Goal: Task Accomplishment & Management: Manage account settings

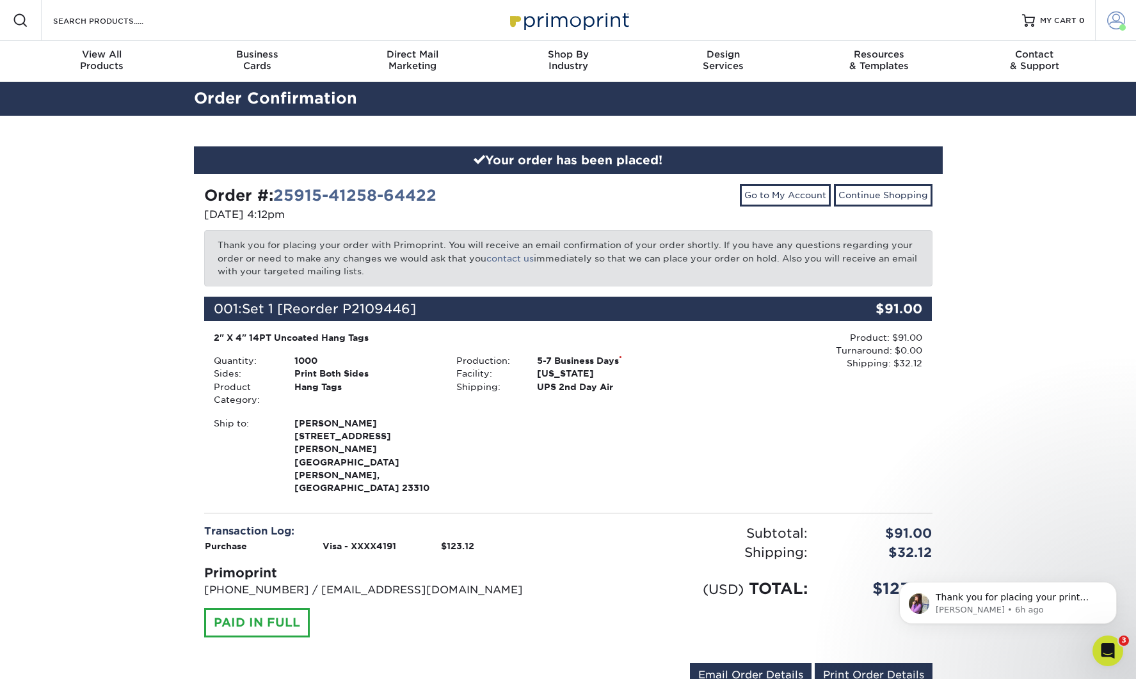
click at [1113, 35] on link "Account" at bounding box center [1115, 20] width 41 height 41
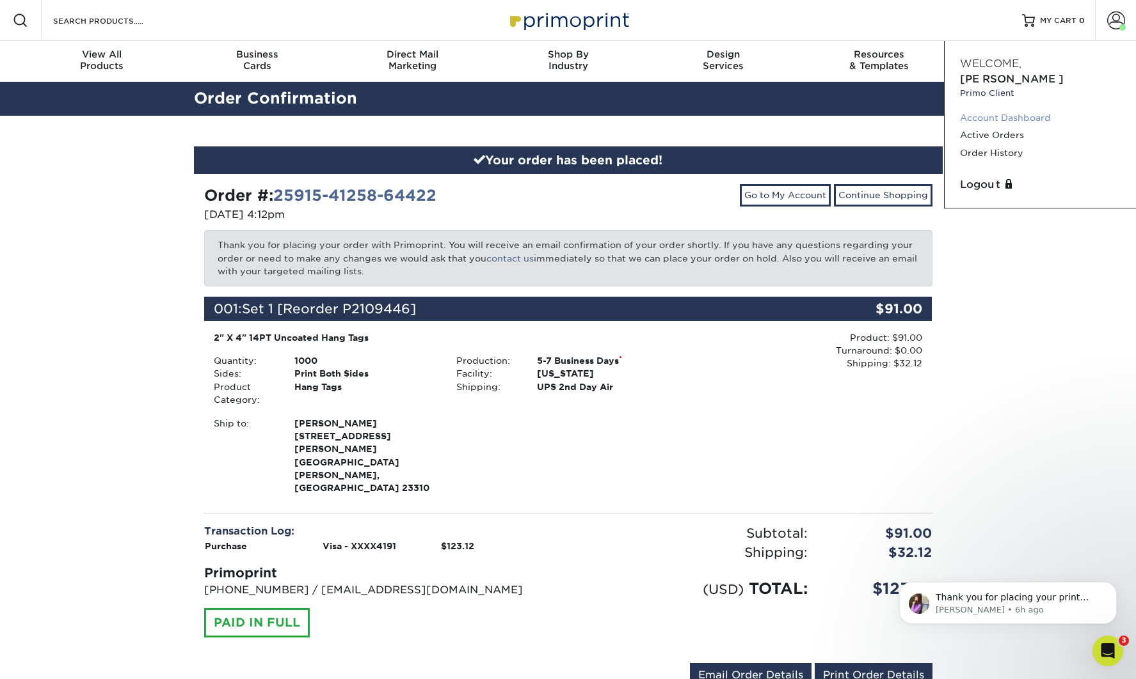
click at [995, 109] on link "Account Dashboard" at bounding box center [1040, 117] width 161 height 17
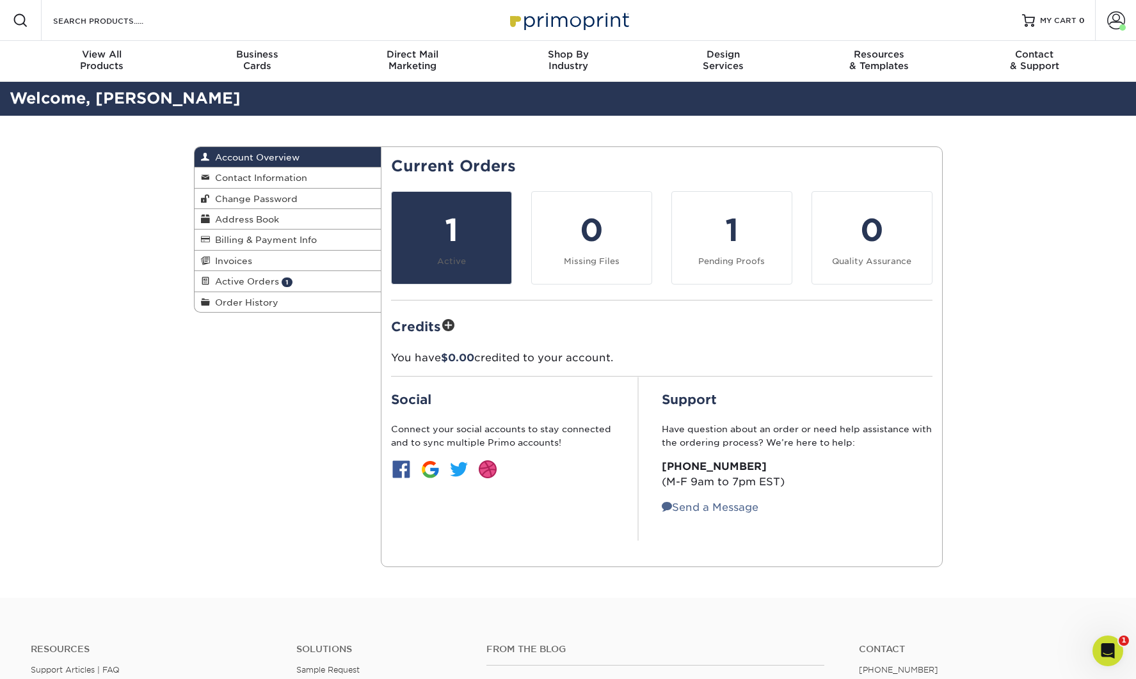
click at [447, 264] on small "Active" at bounding box center [451, 262] width 29 height 10
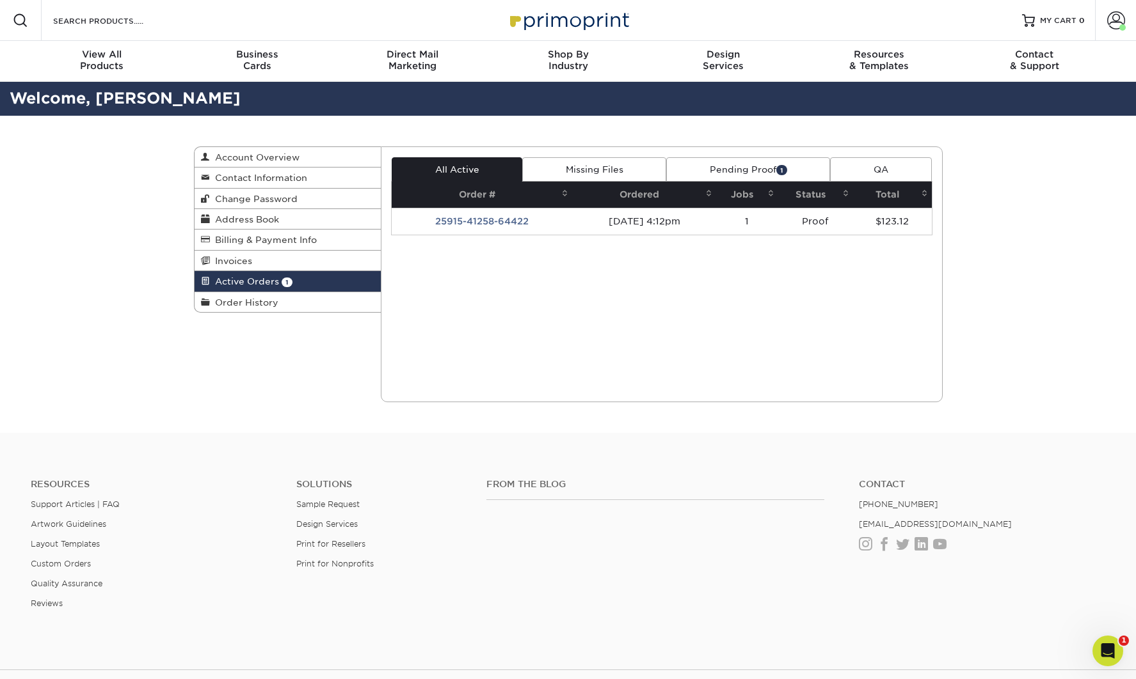
click at [753, 177] on link "Pending Proof 1" at bounding box center [748, 169] width 164 height 24
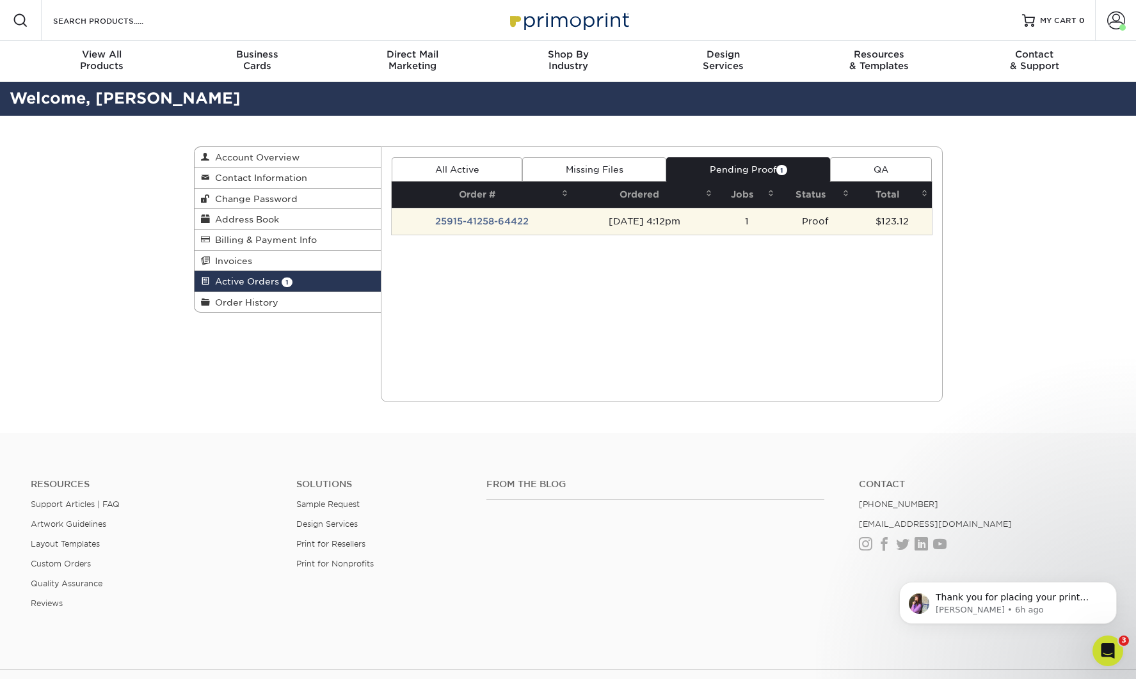
click at [513, 220] on td "25915-41258-64422" at bounding box center [482, 221] width 180 height 27
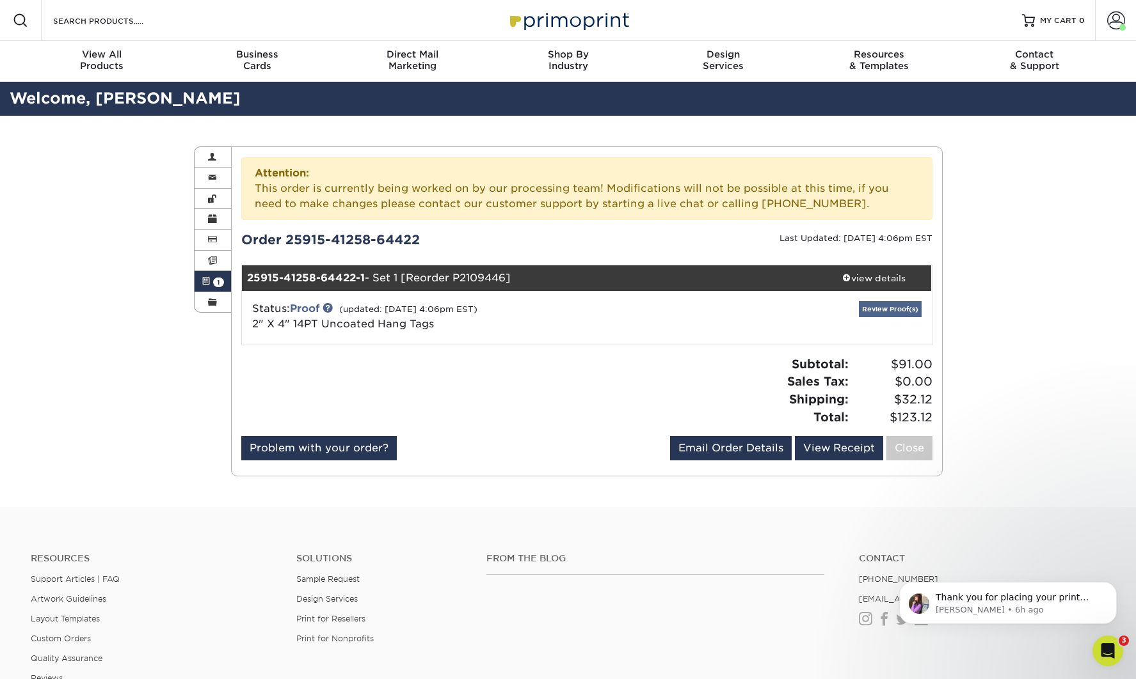
click at [886, 311] on link "Review Proof(s)" at bounding box center [890, 309] width 63 height 16
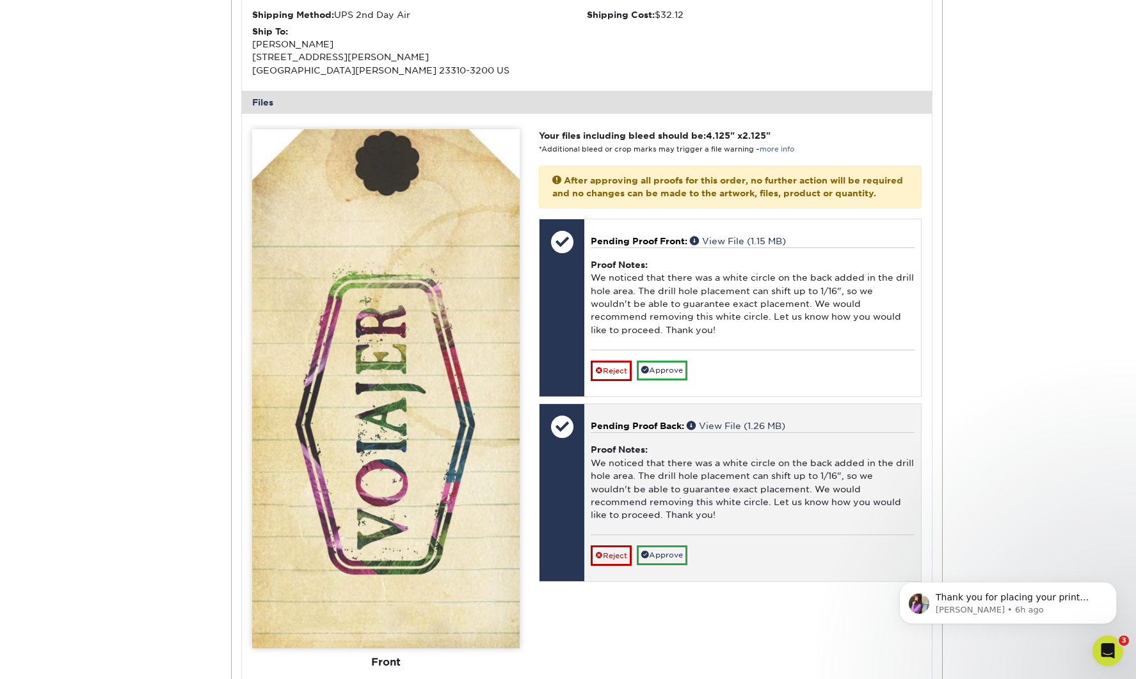
scroll to position [498, 0]
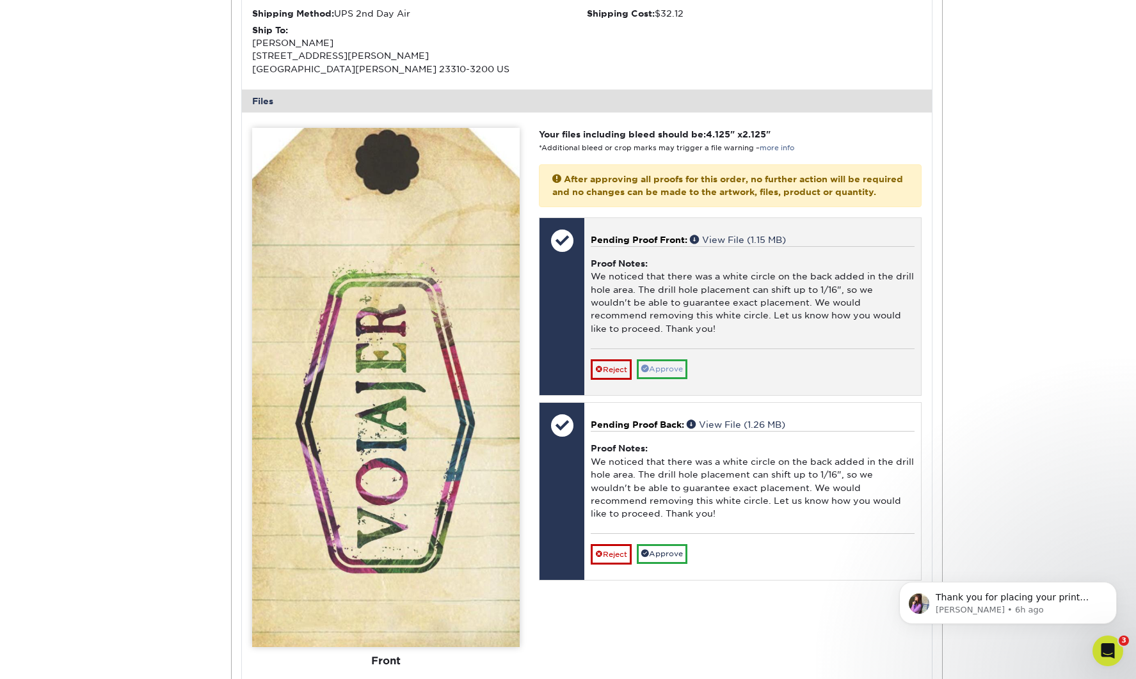
click at [659, 361] on link "Approve" at bounding box center [662, 370] width 51 height 20
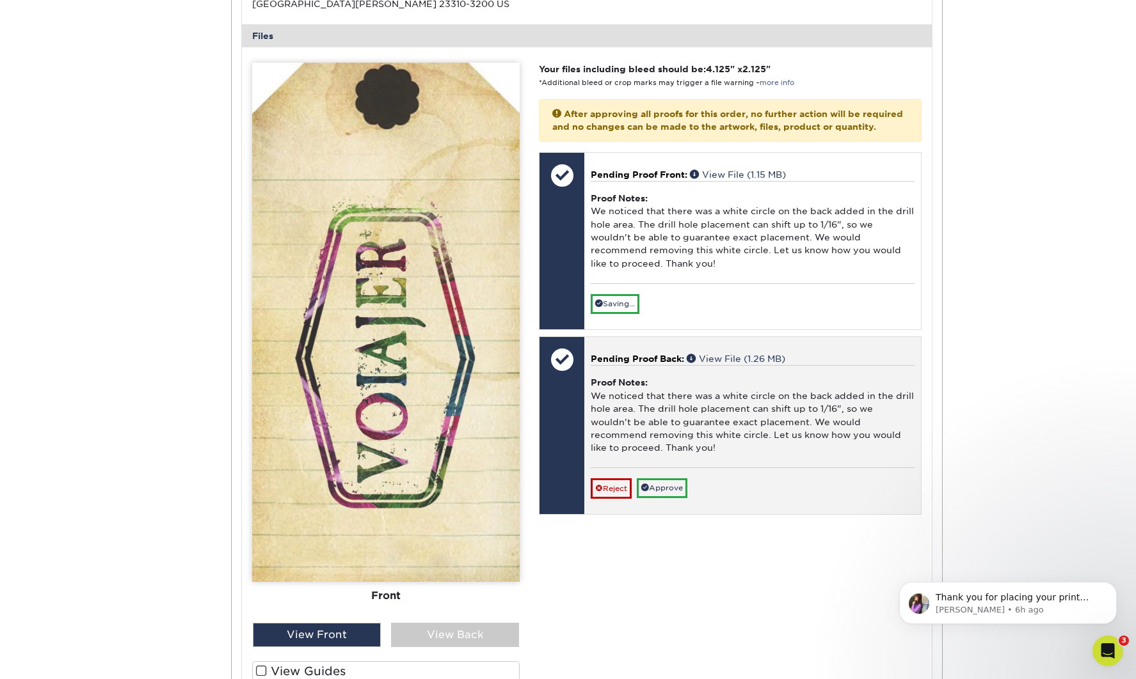
scroll to position [564, 0]
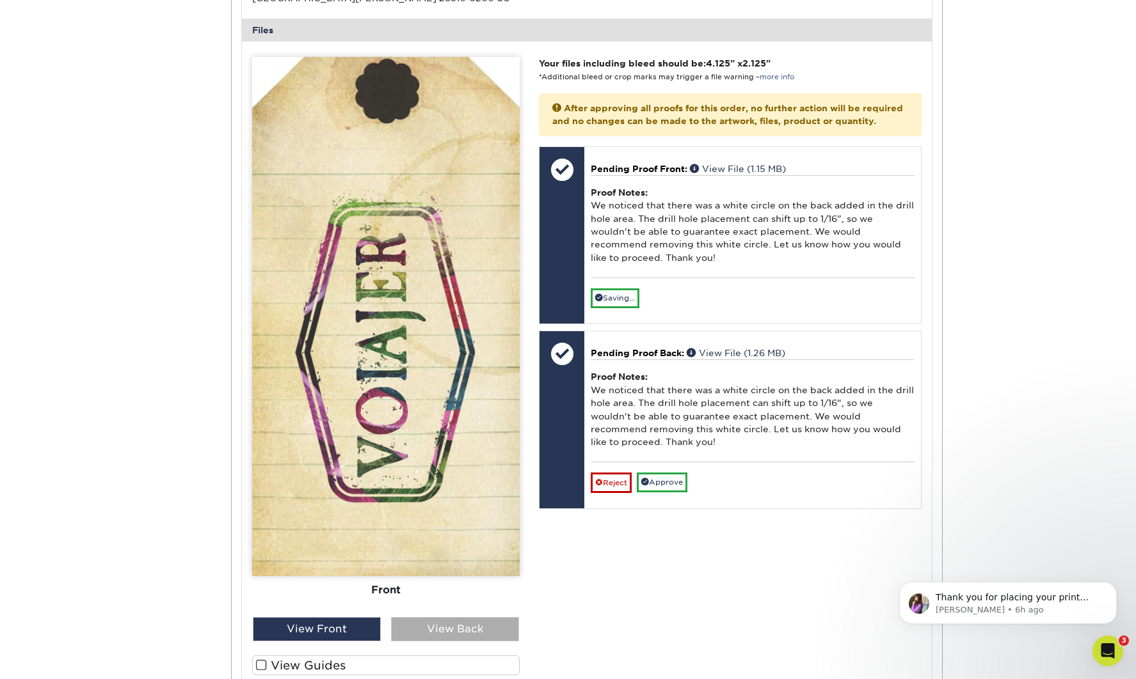
click at [413, 626] on div "View Back" at bounding box center [455, 629] width 128 height 24
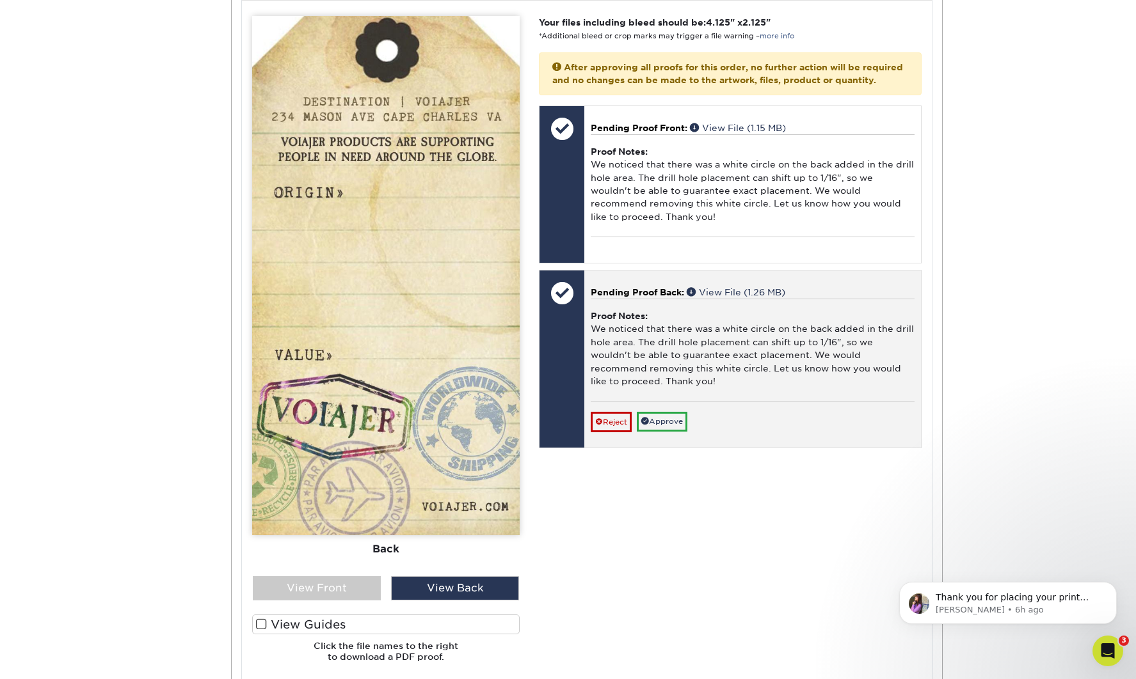
scroll to position [610, 0]
click at [610, 417] on link "Reject" at bounding box center [610, 421] width 41 height 20
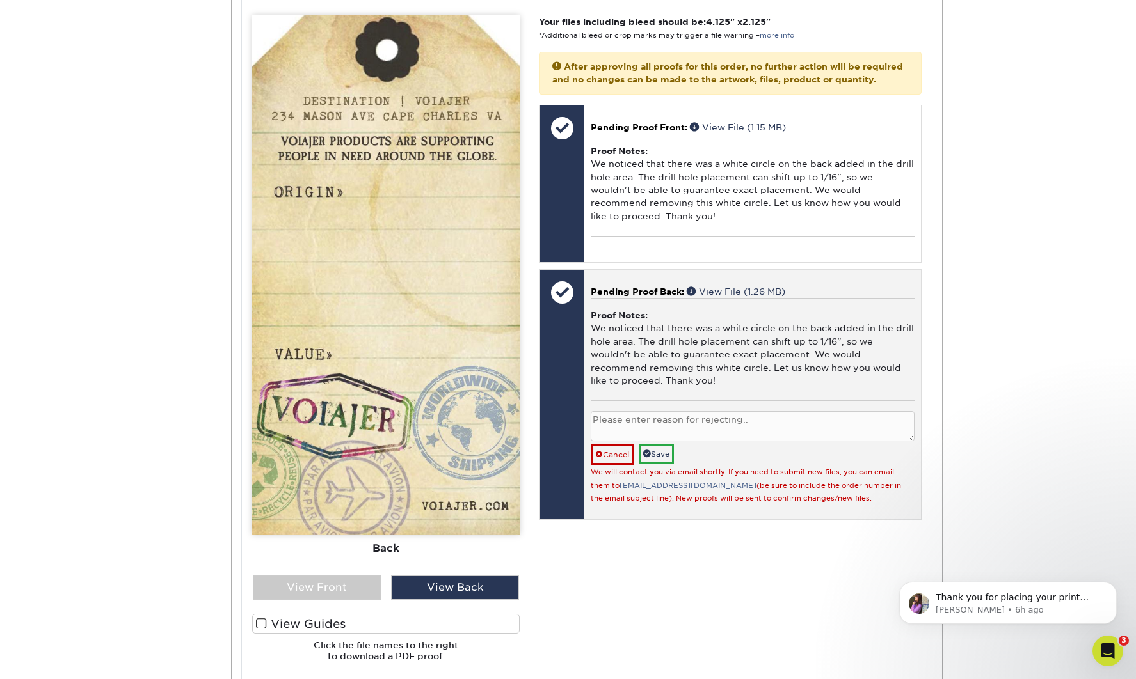
click at [724, 445] on div "Cancel Save" at bounding box center [751, 455] width 323 height 20
click at [615, 445] on link "Cancel" at bounding box center [611, 455] width 43 height 20
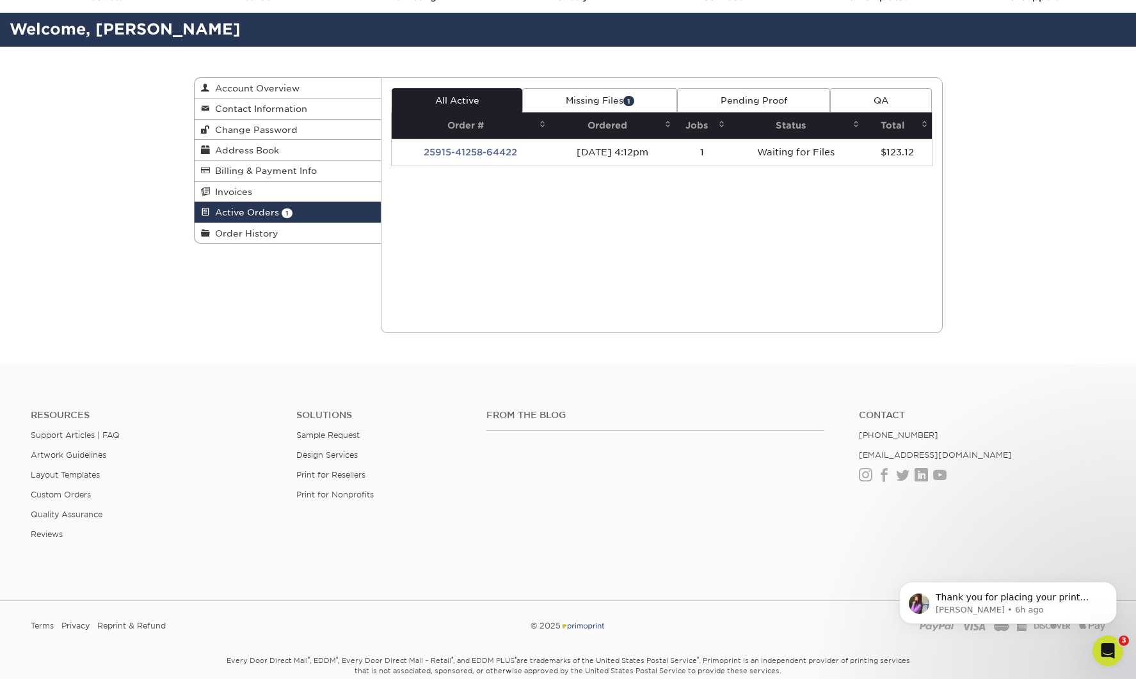
click at [611, 102] on link "Missing Files 1" at bounding box center [599, 100] width 155 height 24
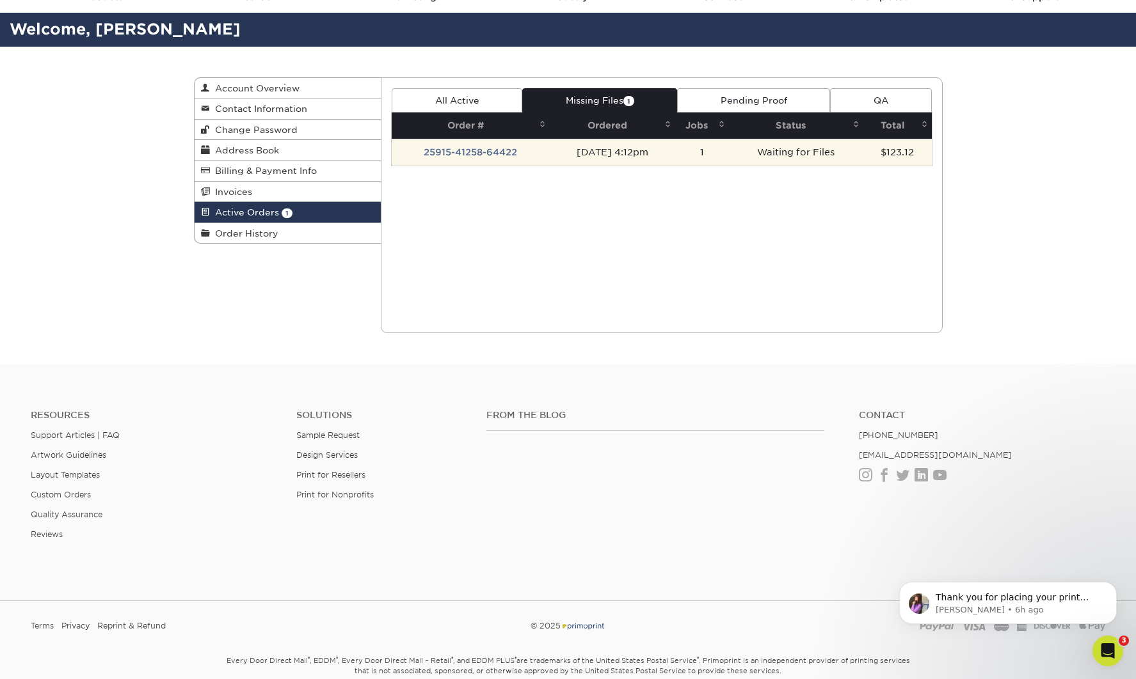
click at [509, 147] on td "25915-41258-64422" at bounding box center [471, 152] width 158 height 27
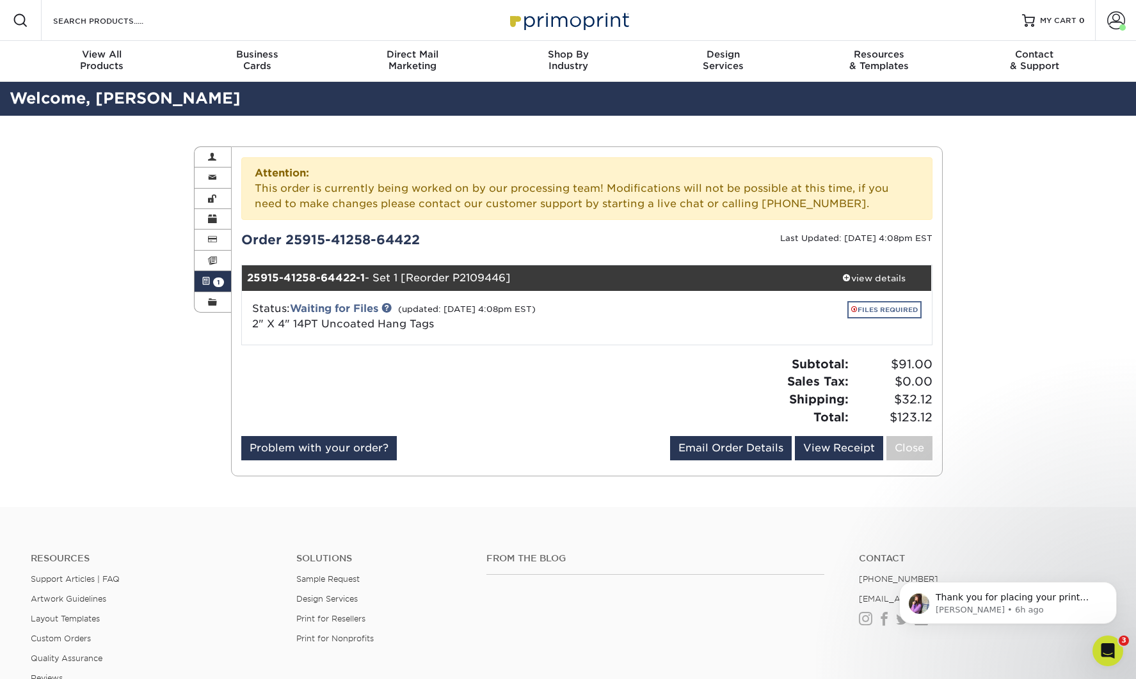
click at [891, 312] on link "FILES REQUIRED" at bounding box center [884, 309] width 74 height 17
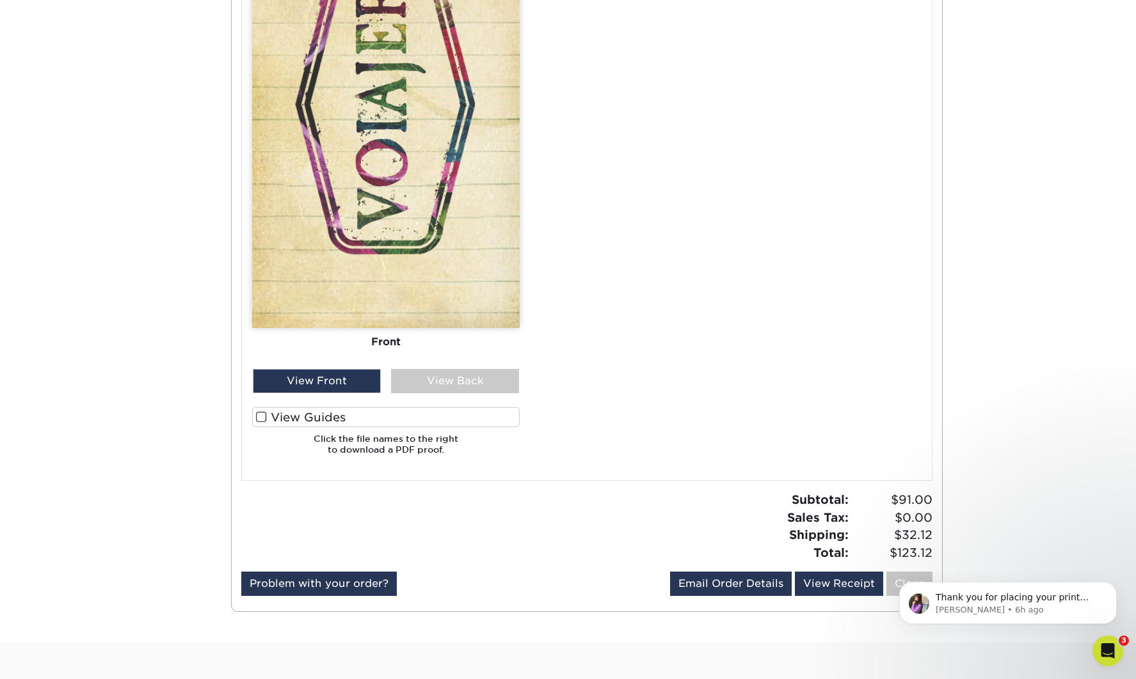
scroll to position [871, 0]
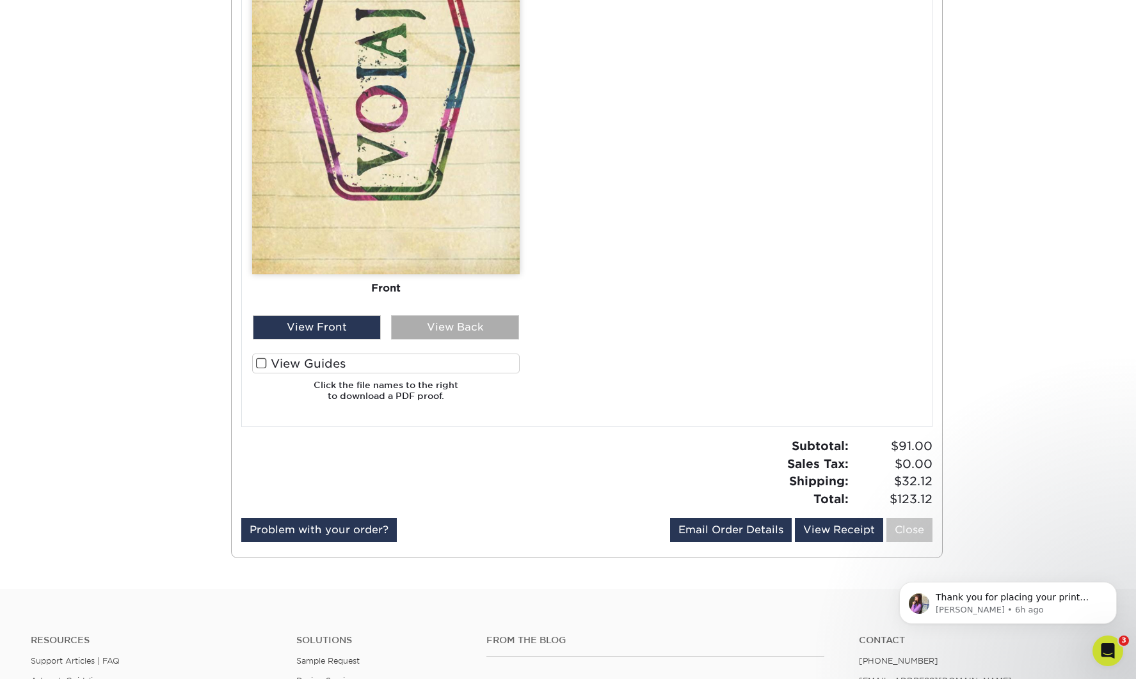
click at [454, 322] on div "View Back" at bounding box center [455, 327] width 128 height 24
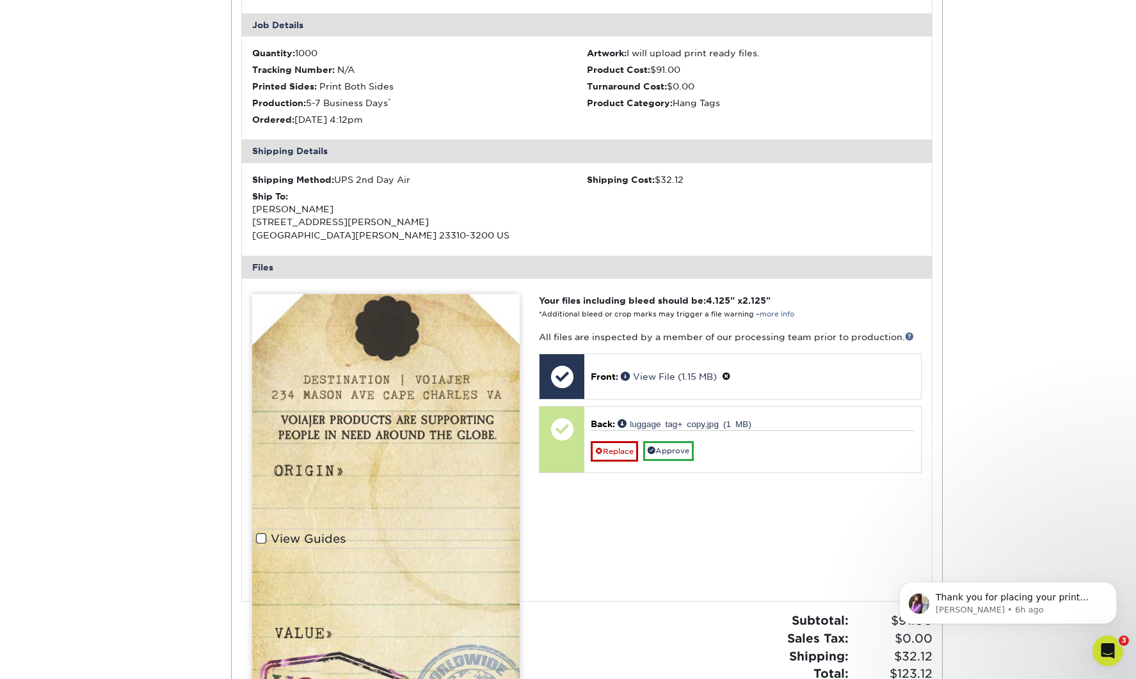
scroll to position [349, 0]
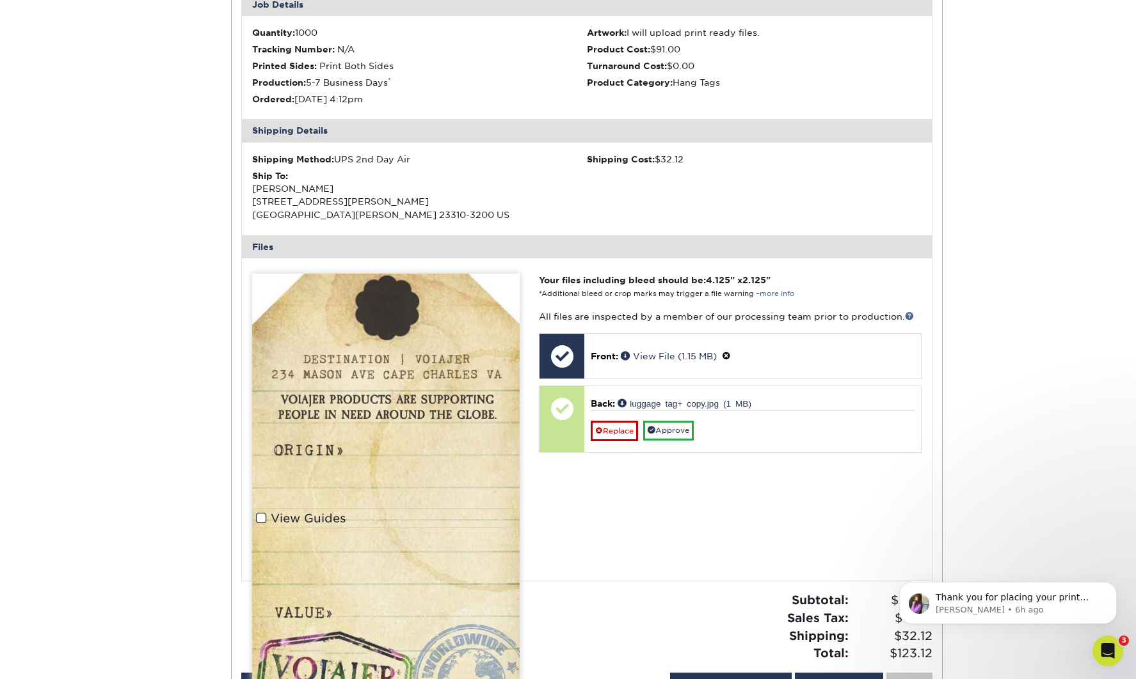
click at [672, 430] on link "Approve" at bounding box center [668, 431] width 51 height 20
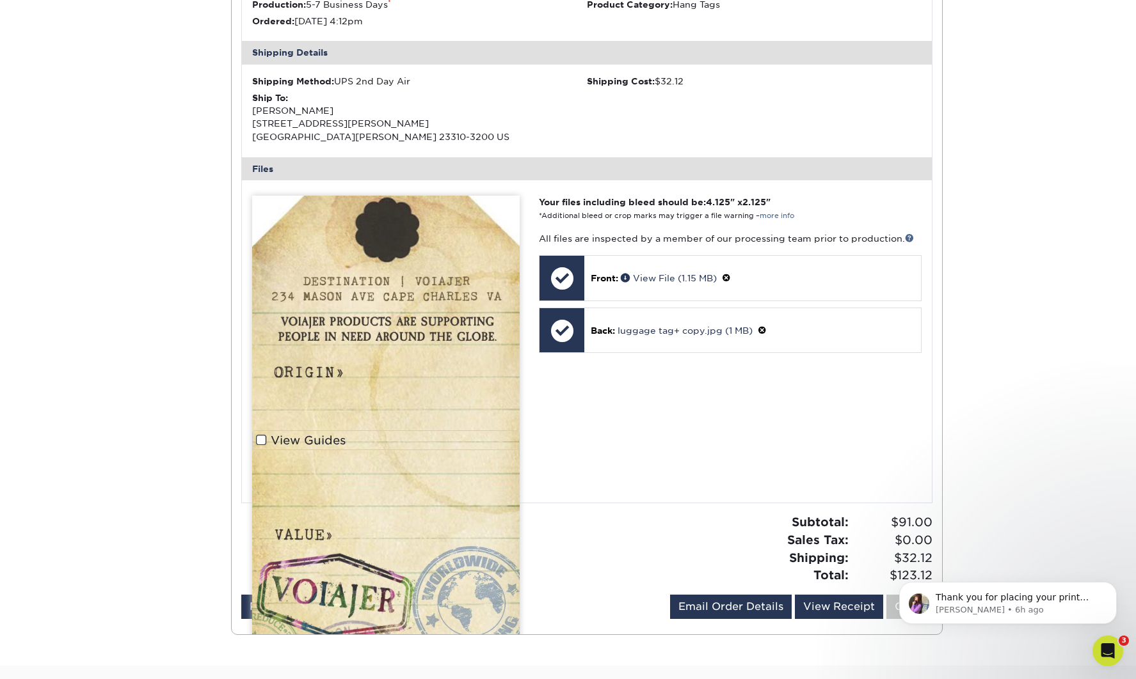
scroll to position [464, 1]
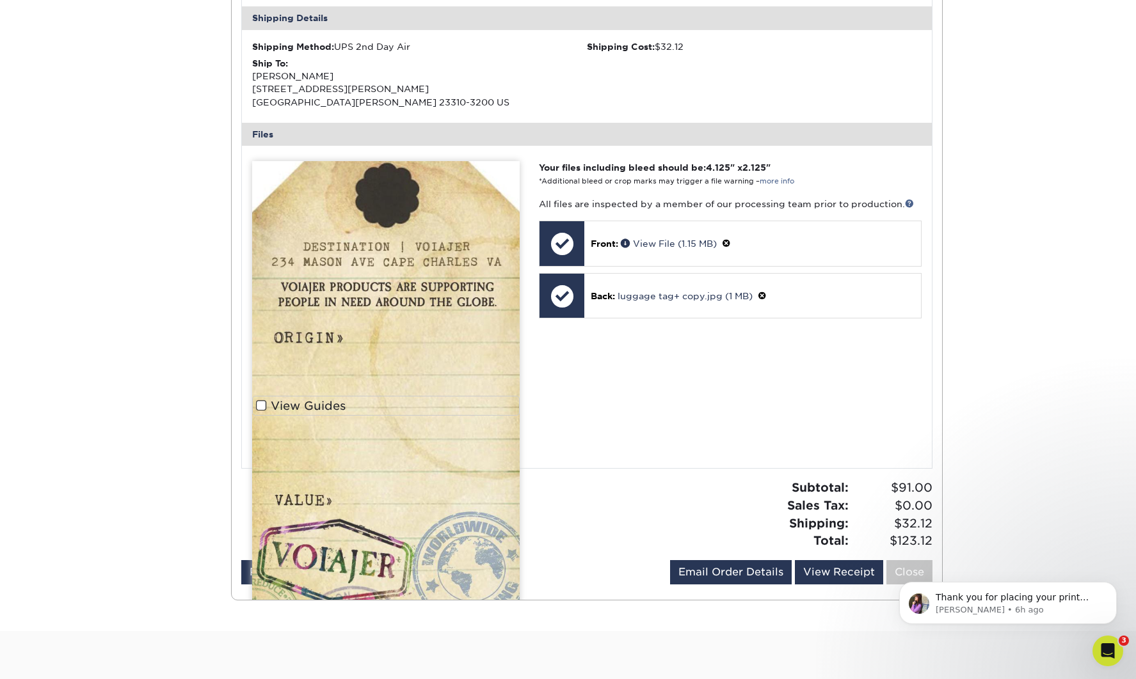
click at [283, 400] on label "View Guides" at bounding box center [385, 406] width 267 height 20
click at [0, 0] on input "View Guides" at bounding box center [0, 0] width 0 height 0
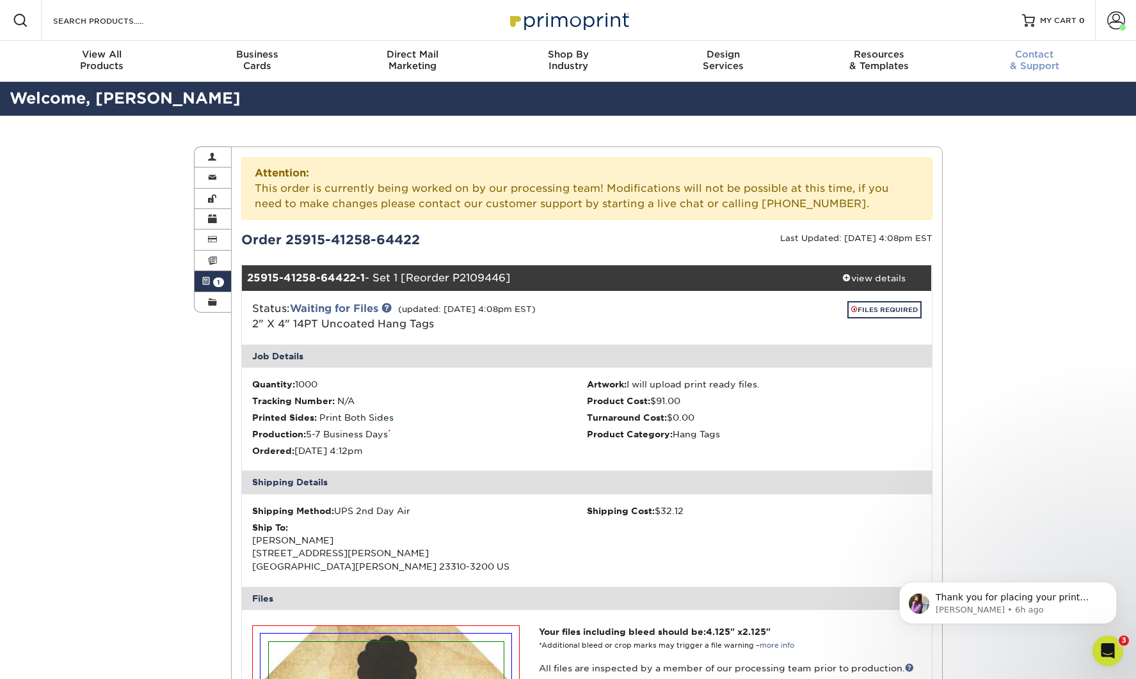
scroll to position [0, 0]
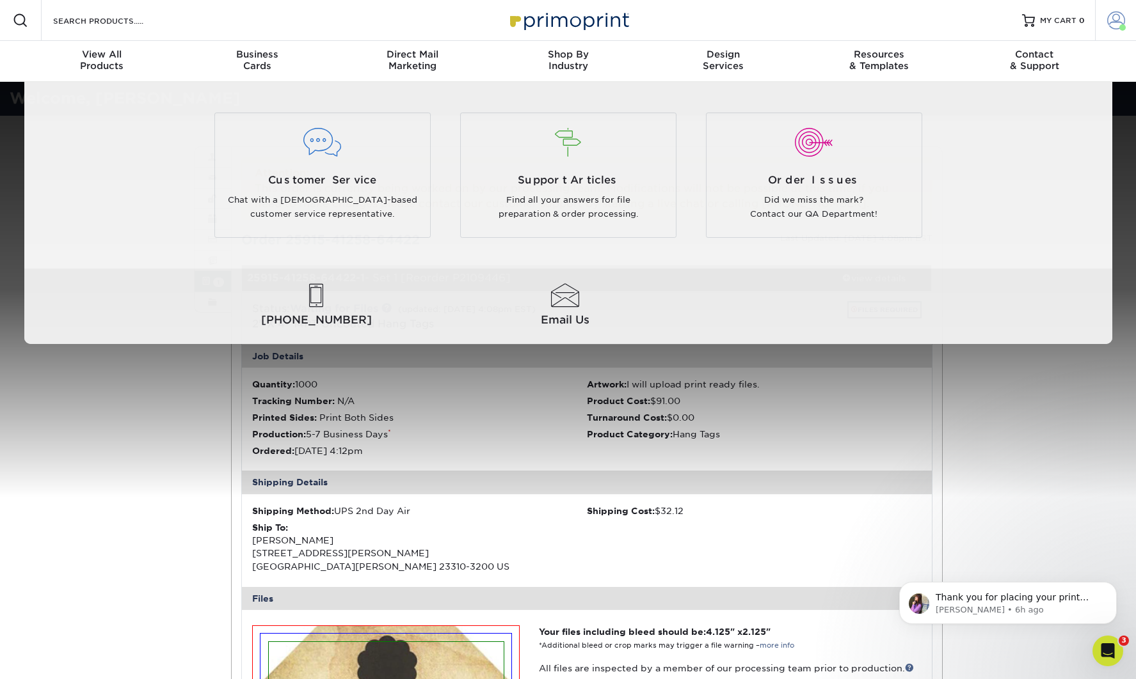
click at [1114, 24] on span at bounding box center [1116, 21] width 18 height 18
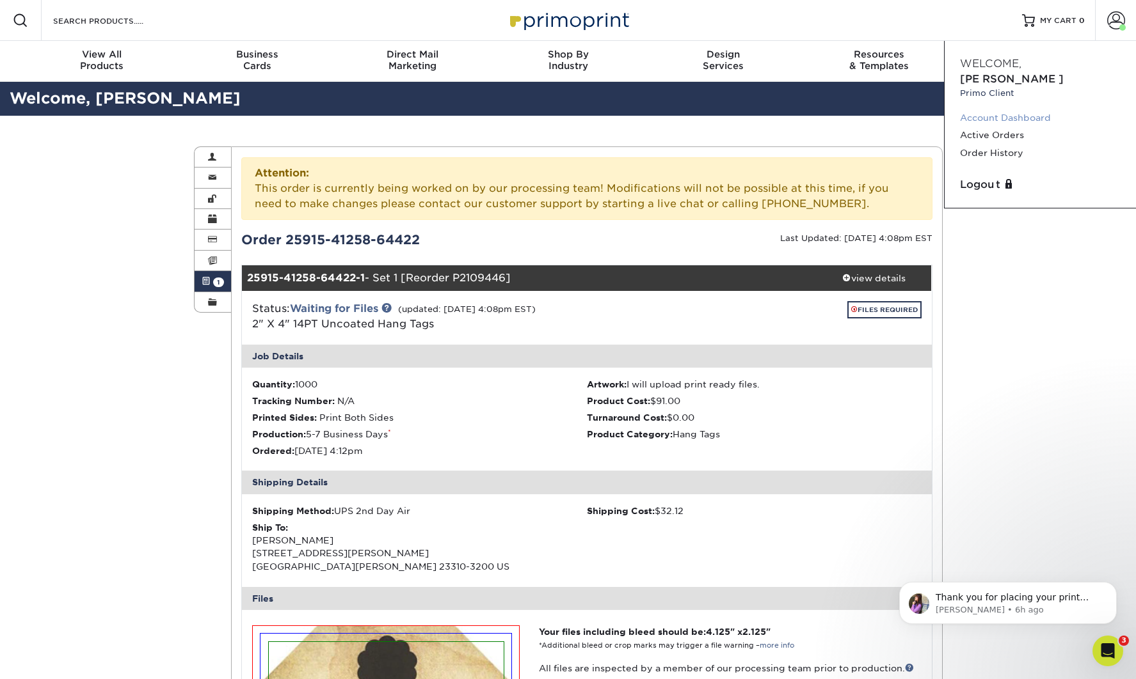
click at [992, 109] on link "Account Dashboard" at bounding box center [1040, 117] width 161 height 17
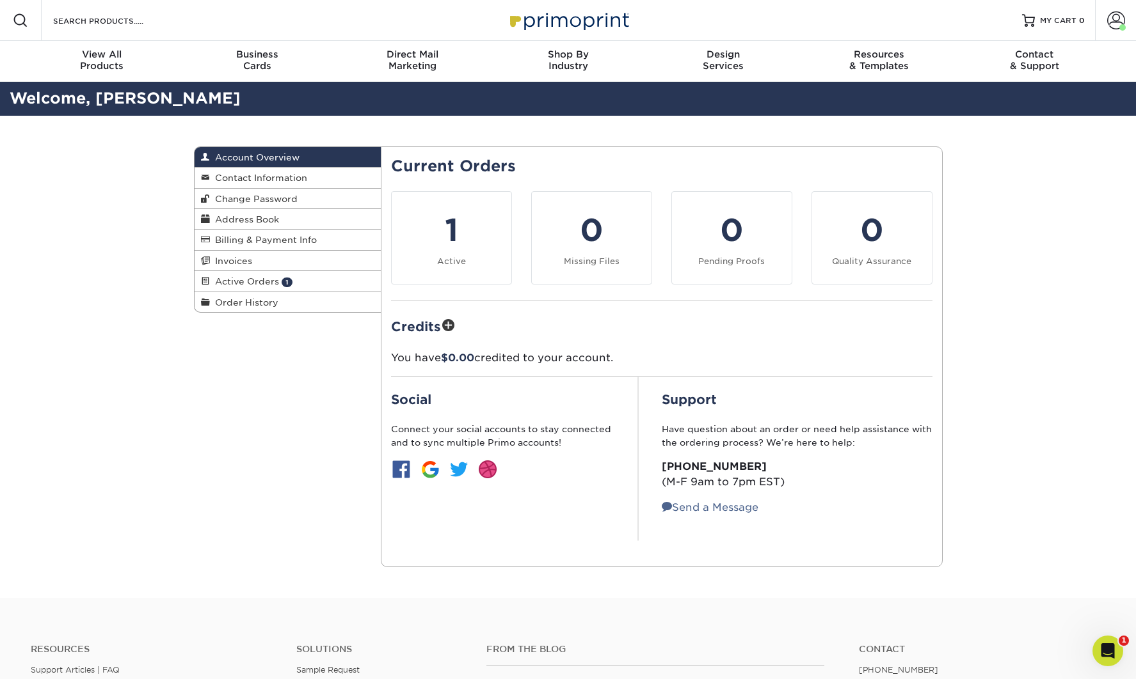
click at [991, 401] on div "Account Overview Account Overview Contact Information Change Password Address B…" at bounding box center [568, 357] width 1136 height 482
click at [312, 173] on link "Contact Information" at bounding box center [287, 178] width 187 height 20
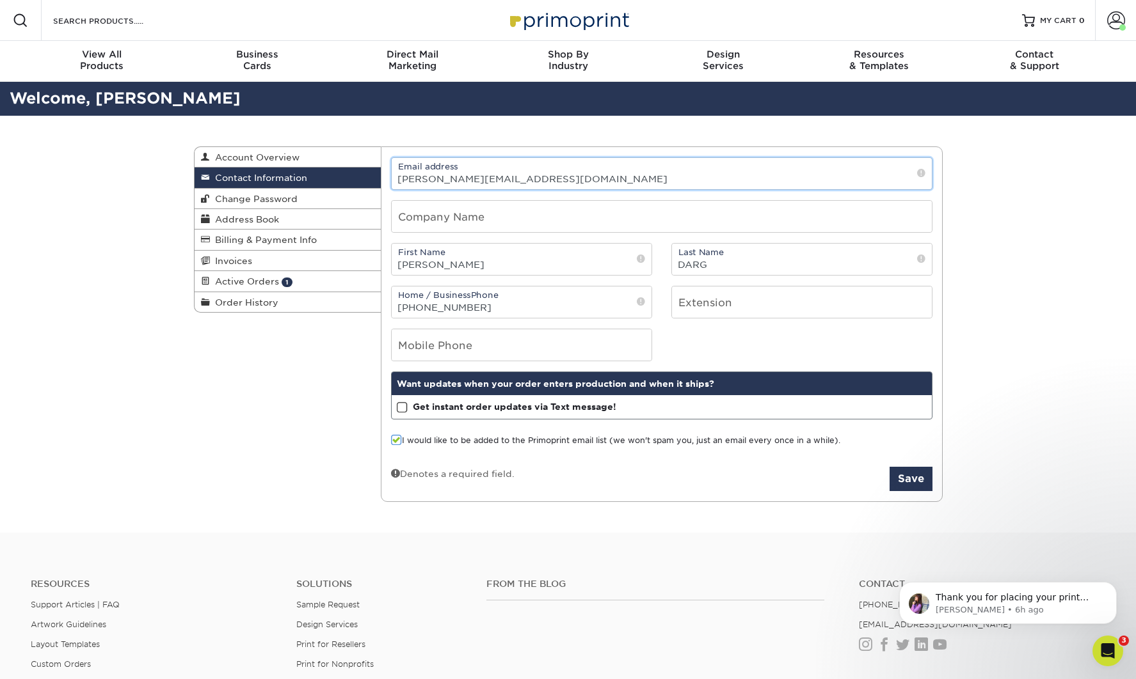
drag, startPoint x: 507, startPoint y: 179, endPoint x: 429, endPoint y: 179, distance: 78.7
type input "naomidarg@icloud.com"
click at [914, 491] on button "Save" at bounding box center [910, 479] width 43 height 24
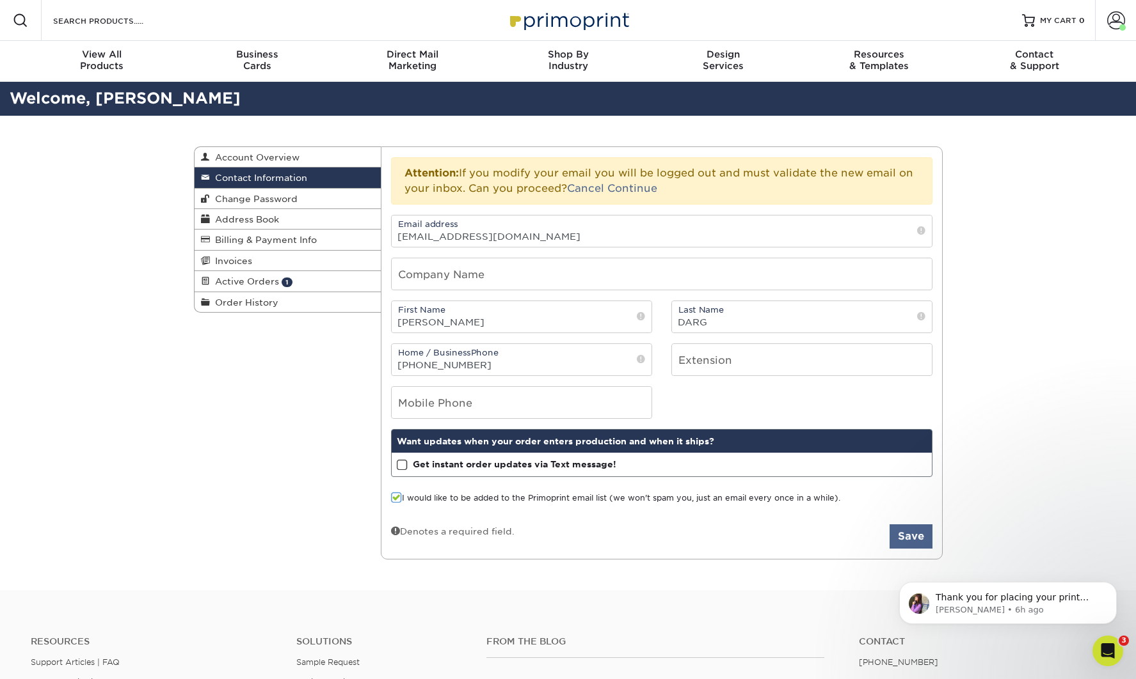
click at [915, 534] on button "Save" at bounding box center [910, 537] width 43 height 24
click at [917, 544] on button "Save" at bounding box center [910, 537] width 43 height 24
click at [404, 468] on span at bounding box center [402, 465] width 11 height 12
click at [0, 0] on input "Get instant order updates via Text message!" at bounding box center [0, 0] width 0 height 0
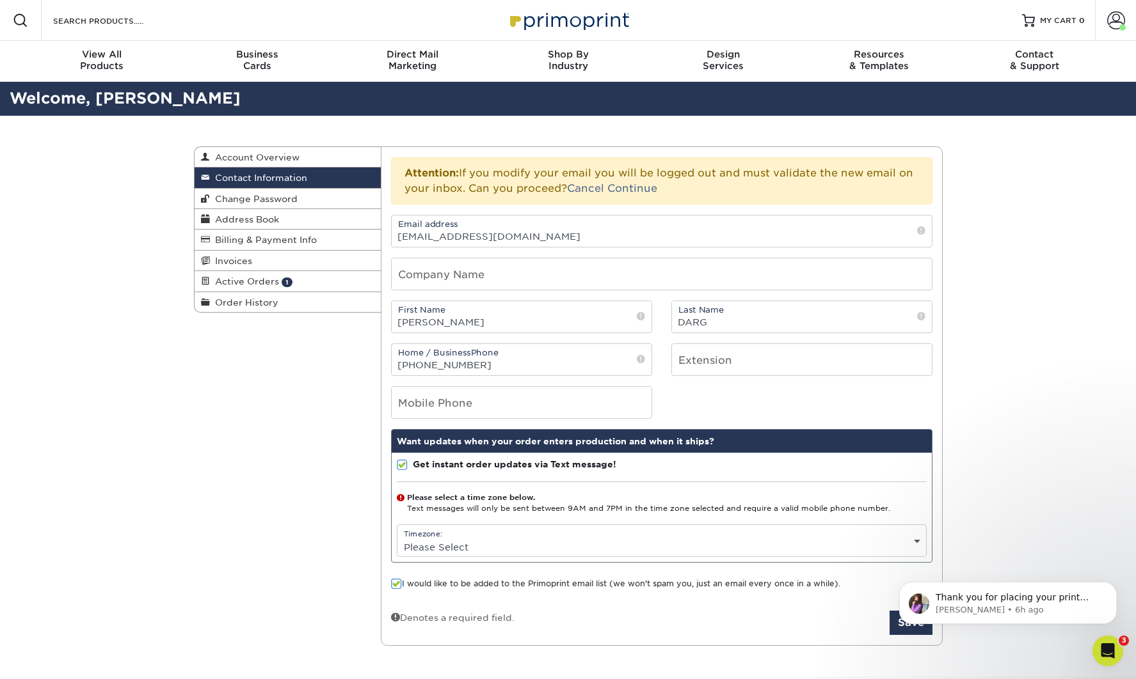
click at [637, 566] on form "Email address naomidarg@icloud.com Company Name First Name NAOMI Last Name DARG…" at bounding box center [661, 425] width 541 height 420
select select "-5.0"
drag, startPoint x: 867, startPoint y: 580, endPoint x: 867, endPoint y: 591, distance: 11.5
click at [867, 591] on form "Email address naomidarg@icloud.com Company Name First Name NAOMI Last Name DARG…" at bounding box center [661, 425] width 541 height 420
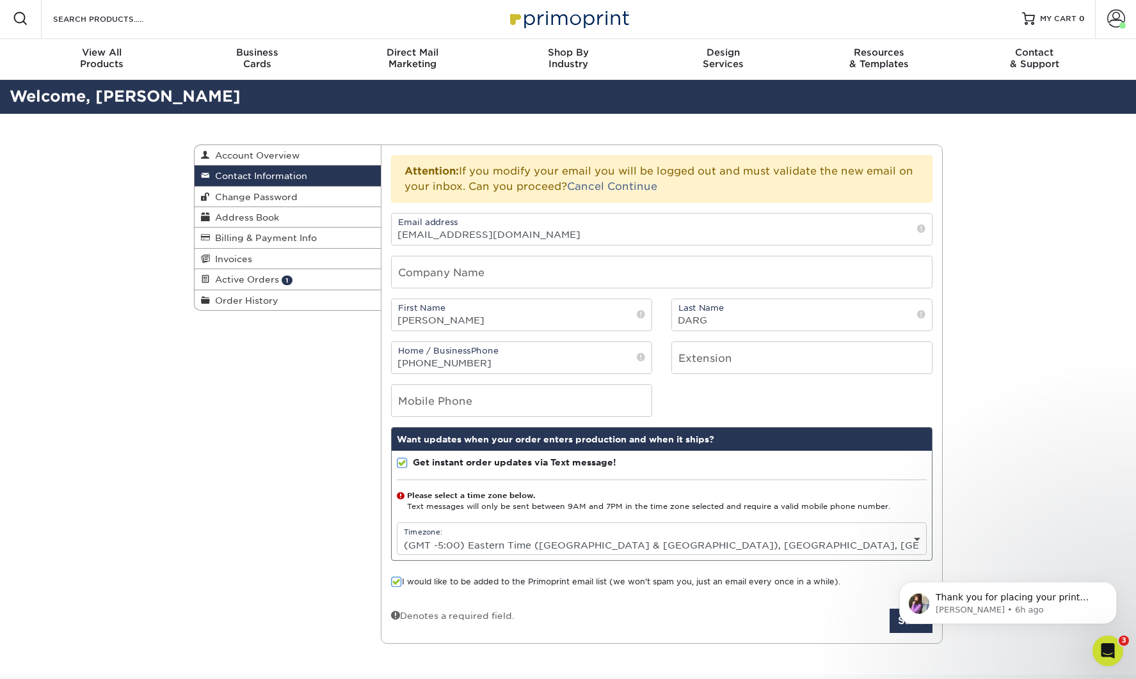
click at [846, 621] on div "Denotes a required field. Save" at bounding box center [661, 621] width 541 height 24
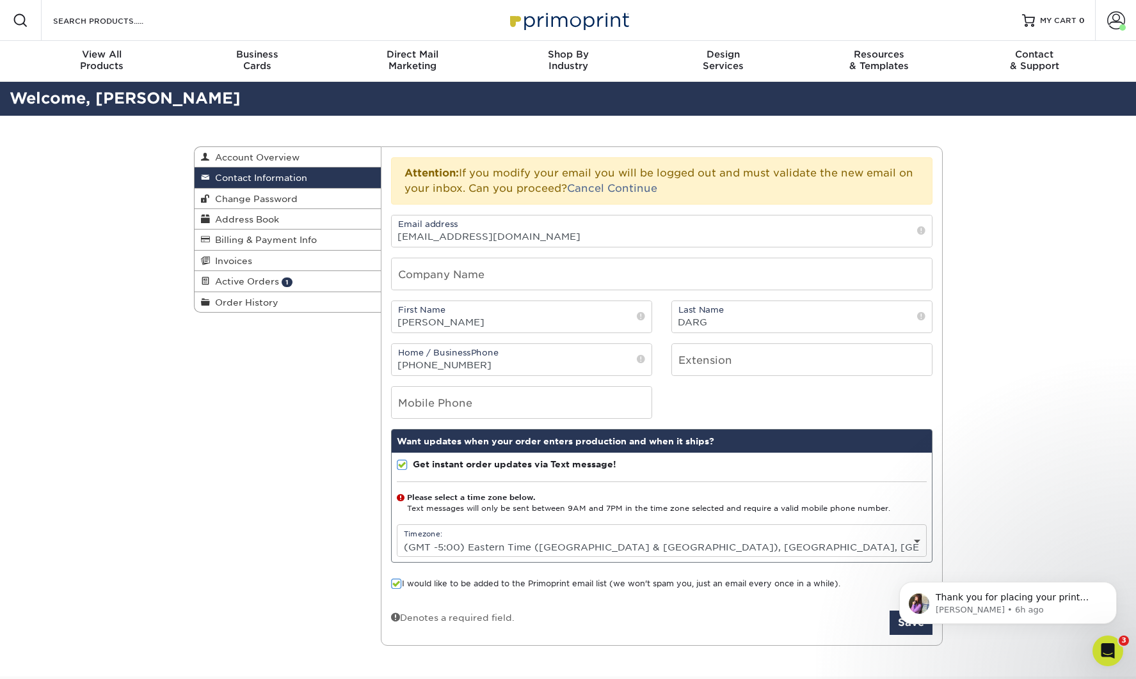
scroll to position [57, 0]
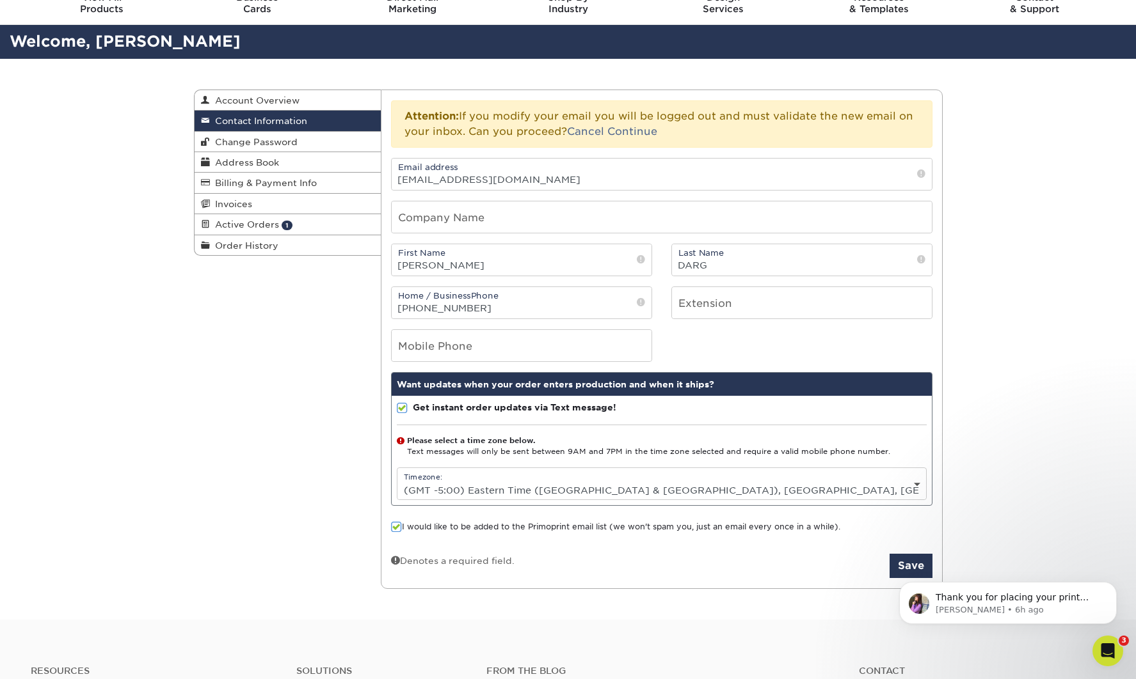
click at [917, 565] on body "Thank you for placing your print order with Primoprint. Unfortunately, we have …" at bounding box center [1008, 599] width 246 height 79
click at [901, 569] on body "Thank you for placing your print order with Primoprint. Unfortunately, we have …" at bounding box center [1008, 599] width 246 height 79
click at [619, 134] on link "Continue" at bounding box center [632, 131] width 50 height 12
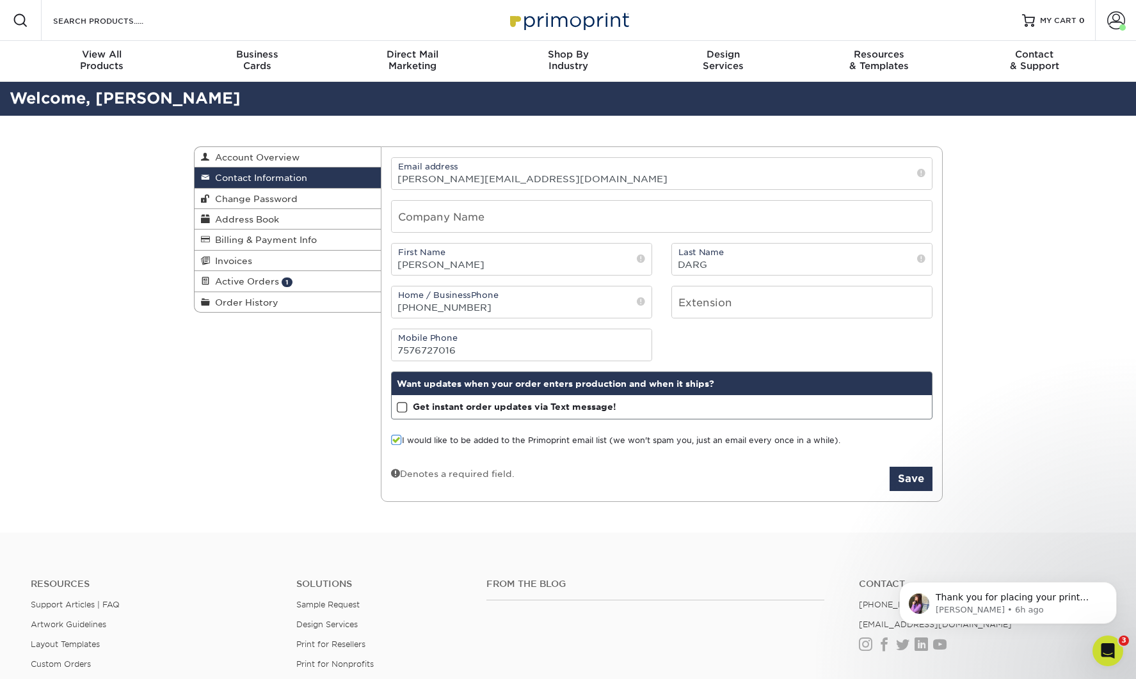
type input "7576727016"
click at [406, 409] on span at bounding box center [402, 408] width 11 height 12
click at [0, 0] on input "Get instant order updates via Text message!" at bounding box center [0, 0] width 0 height 0
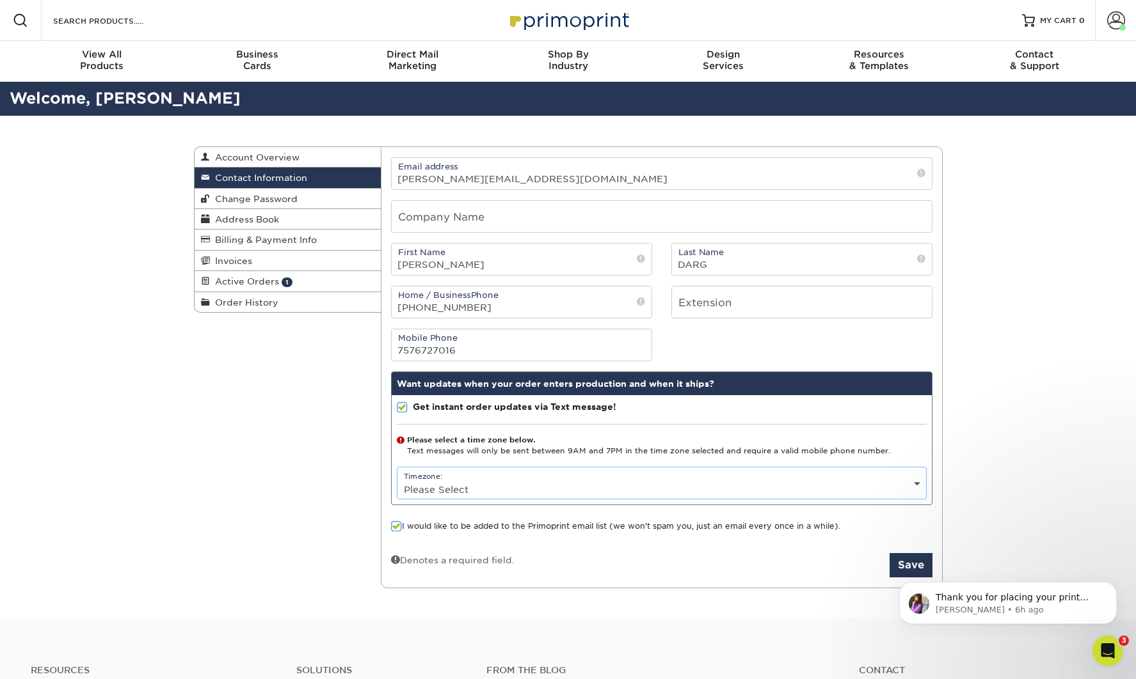
select select "-5.0"
click at [899, 566] on div "Thank you for placing your print order with Primoprint. Unfortunately, we have …" at bounding box center [1007, 544] width 235 height 160
click at [908, 570] on div "Thank you for placing your print order with Primoprint. Unfortunately, we have …" at bounding box center [1007, 544] width 235 height 160
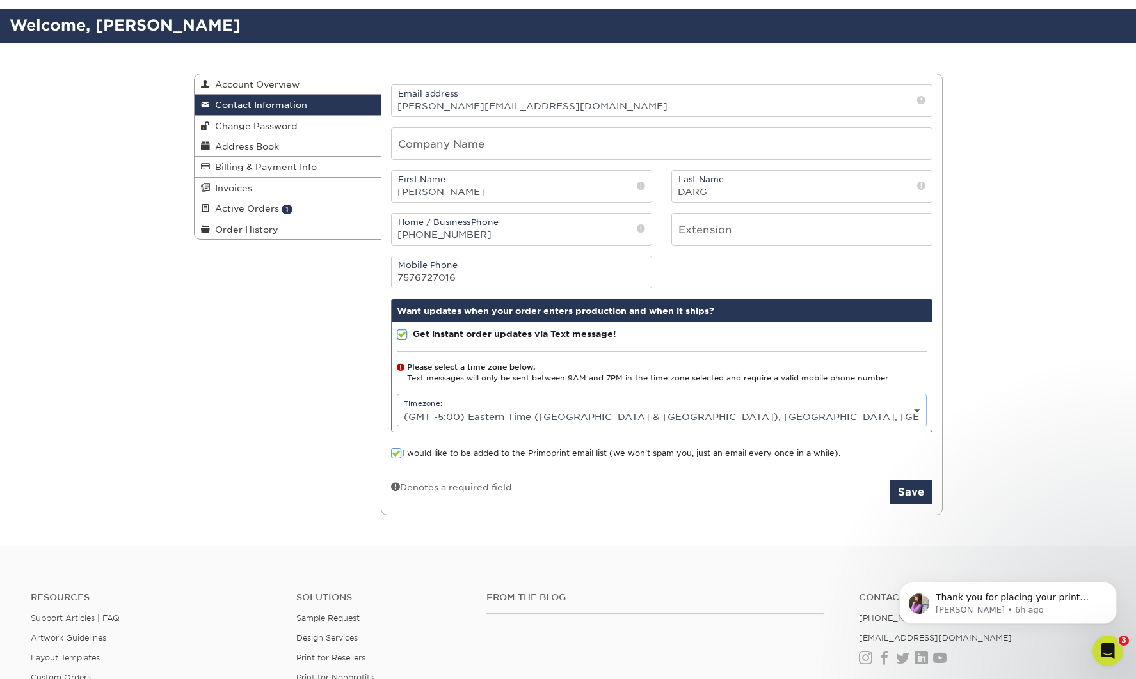
scroll to position [73, 0]
click at [903, 501] on button "Save" at bounding box center [910, 492] width 43 height 24
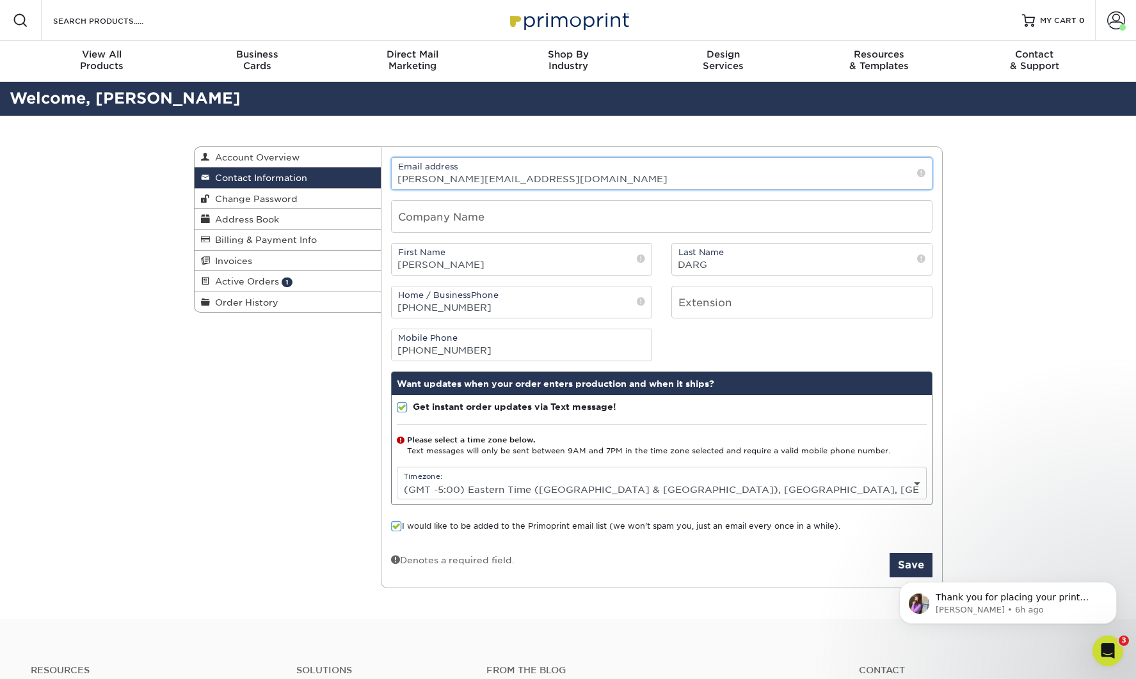
drag, startPoint x: 494, startPoint y: 179, endPoint x: 429, endPoint y: 180, distance: 64.6
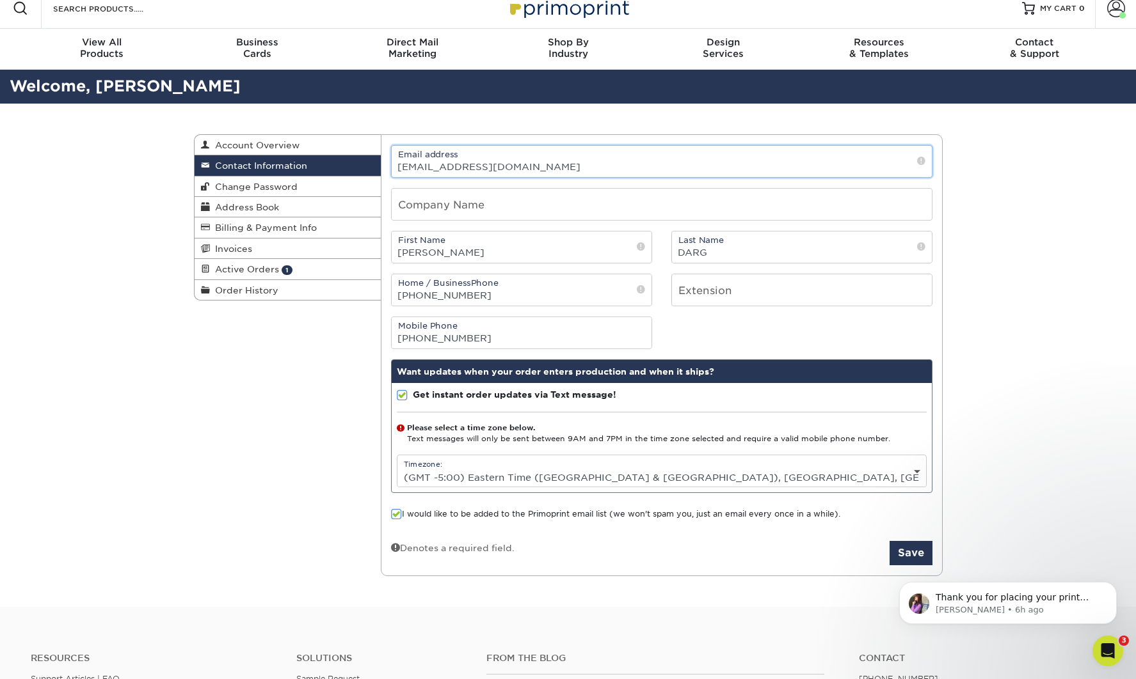
type input "[EMAIL_ADDRESS][DOMAIN_NAME]"
click at [901, 557] on html "Thank you for placing your print order with Primoprint. Unfortunately, we have …" at bounding box center [1008, 600] width 256 height 90
click at [910, 558] on html "Thank you for placing your print order with Primoprint. Unfortunately, we have …" at bounding box center [1008, 600] width 256 height 90
click at [404, 401] on span at bounding box center [402, 396] width 11 height 12
click at [0, 0] on input "Get instant order updates via Text message!" at bounding box center [0, 0] width 0 height 0
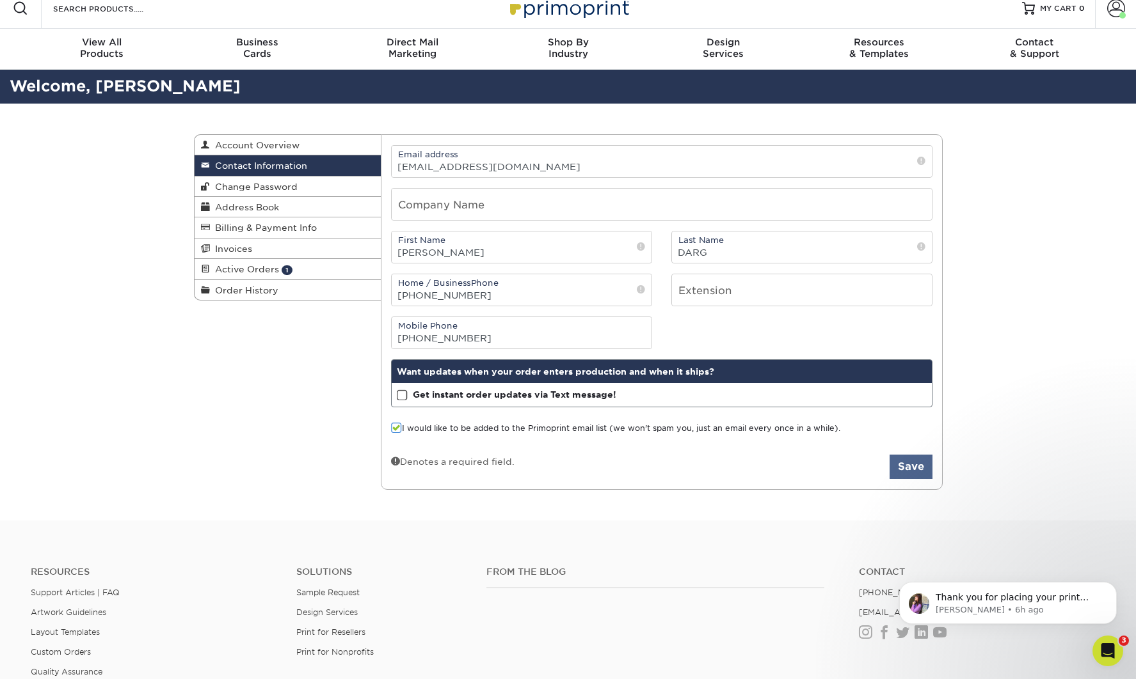
click at [904, 470] on button "Save" at bounding box center [910, 467] width 43 height 24
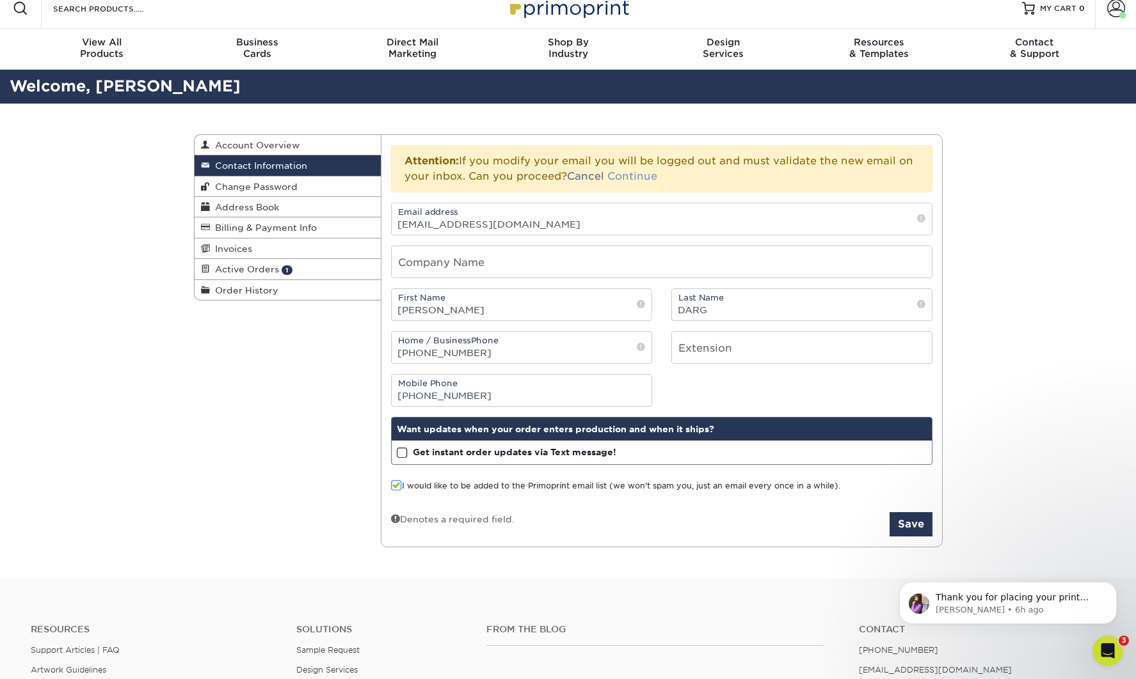
click at [641, 178] on link "Continue" at bounding box center [632, 176] width 50 height 12
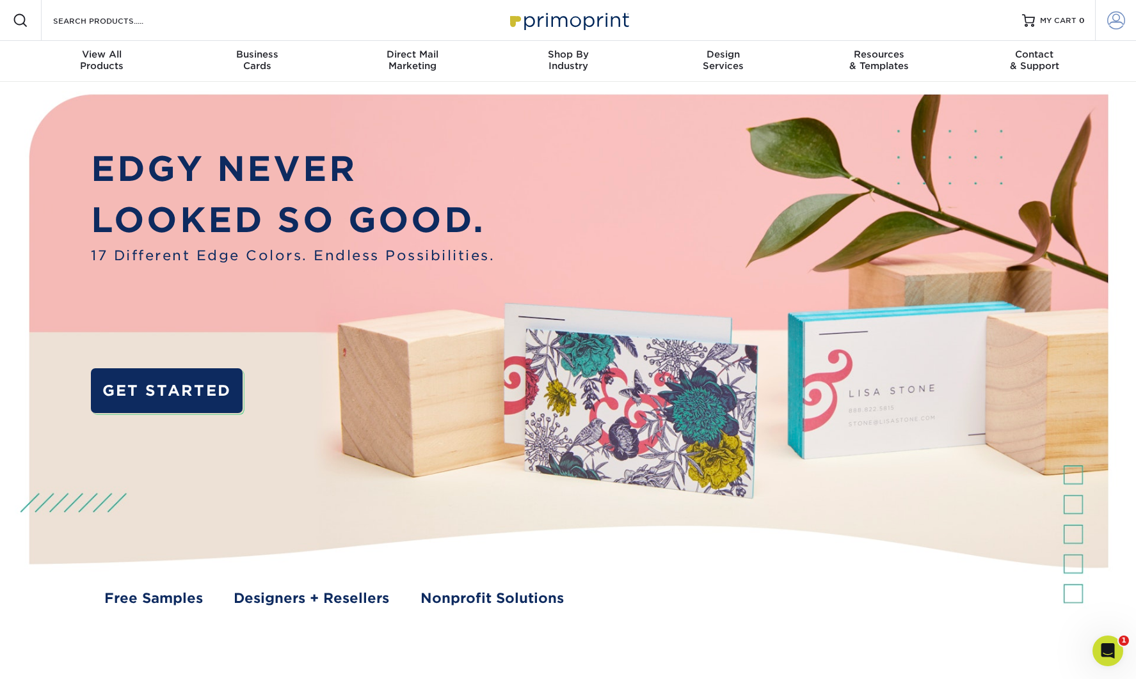
click at [1113, 17] on span at bounding box center [1116, 21] width 18 height 18
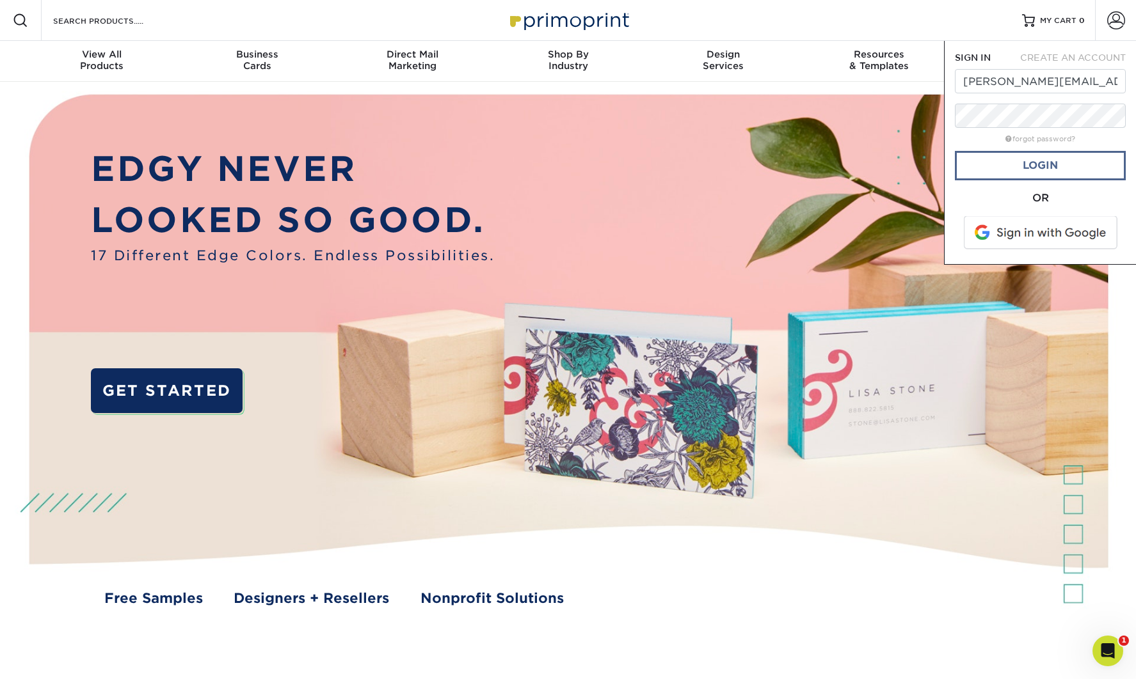
click at [1069, 166] on link "Login" at bounding box center [1039, 165] width 171 height 29
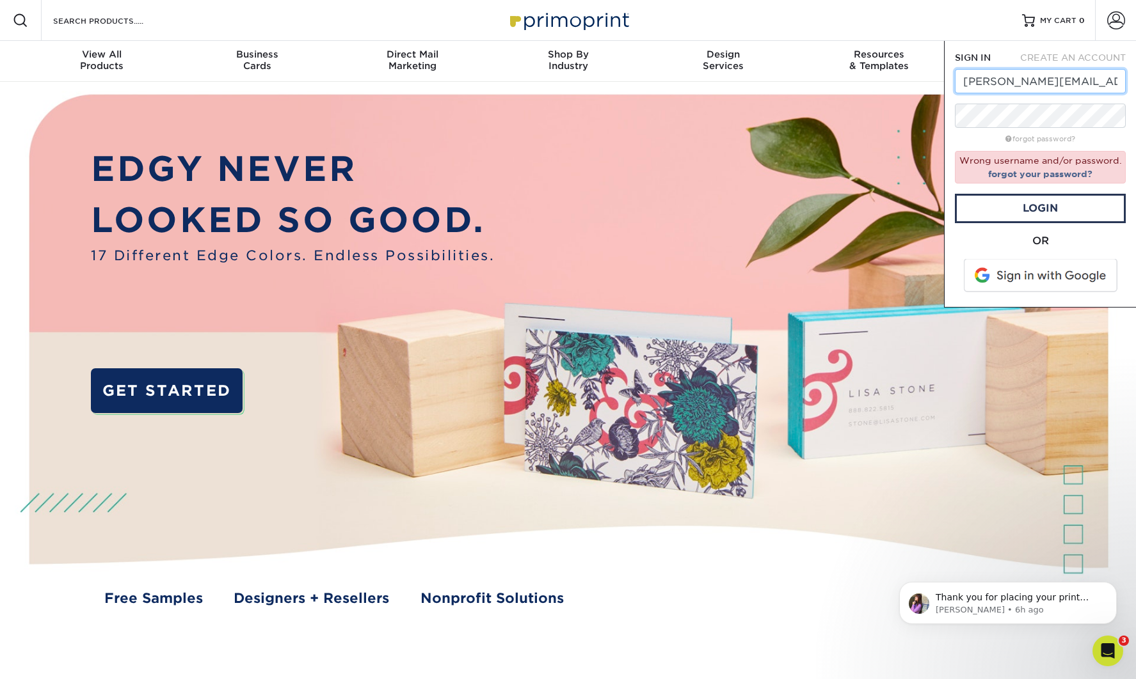
drag, startPoint x: 1071, startPoint y: 81, endPoint x: 997, endPoint y: 81, distance: 74.2
click at [997, 81] on input "[PERSON_NAME][EMAIL_ADDRESS][DOMAIN_NAME]" at bounding box center [1039, 81] width 171 height 24
type input "[EMAIL_ADDRESS][DOMAIN_NAME]"
click at [1054, 211] on link "Login" at bounding box center [1039, 208] width 171 height 29
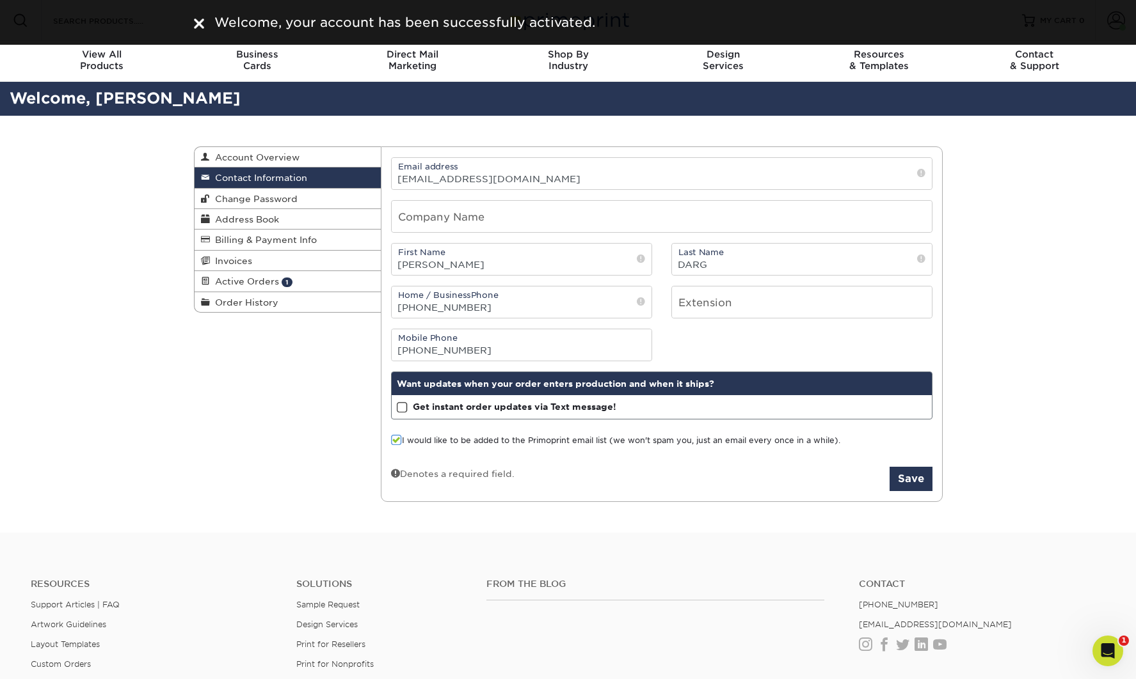
click at [400, 410] on span at bounding box center [402, 408] width 11 height 12
click at [0, 0] on input "Get instant order updates via Text message!" at bounding box center [0, 0] width 0 height 0
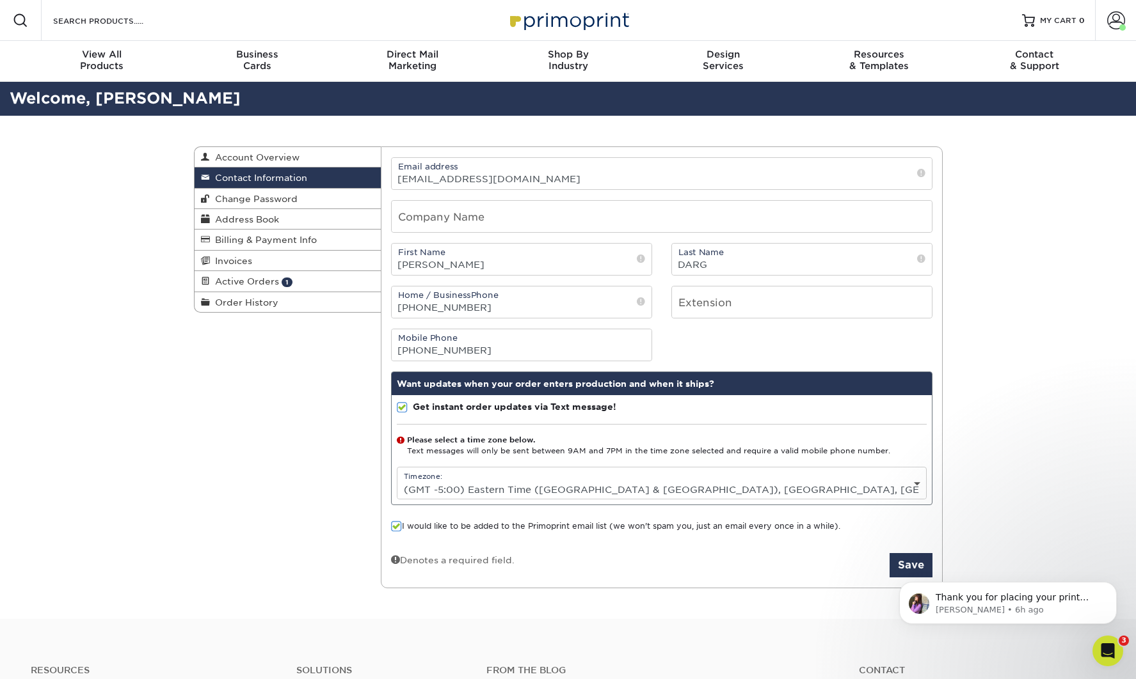
click at [896, 567] on body "Thank you for placing your print order with Primoprint. Unfortunately, we have …" at bounding box center [1008, 599] width 246 height 79
click at [893, 567] on body "Thank you for placing your print order with Primoprint. Unfortunately, we have …" at bounding box center [1008, 599] width 246 height 79
click at [1116, 25] on span at bounding box center [1116, 21] width 18 height 18
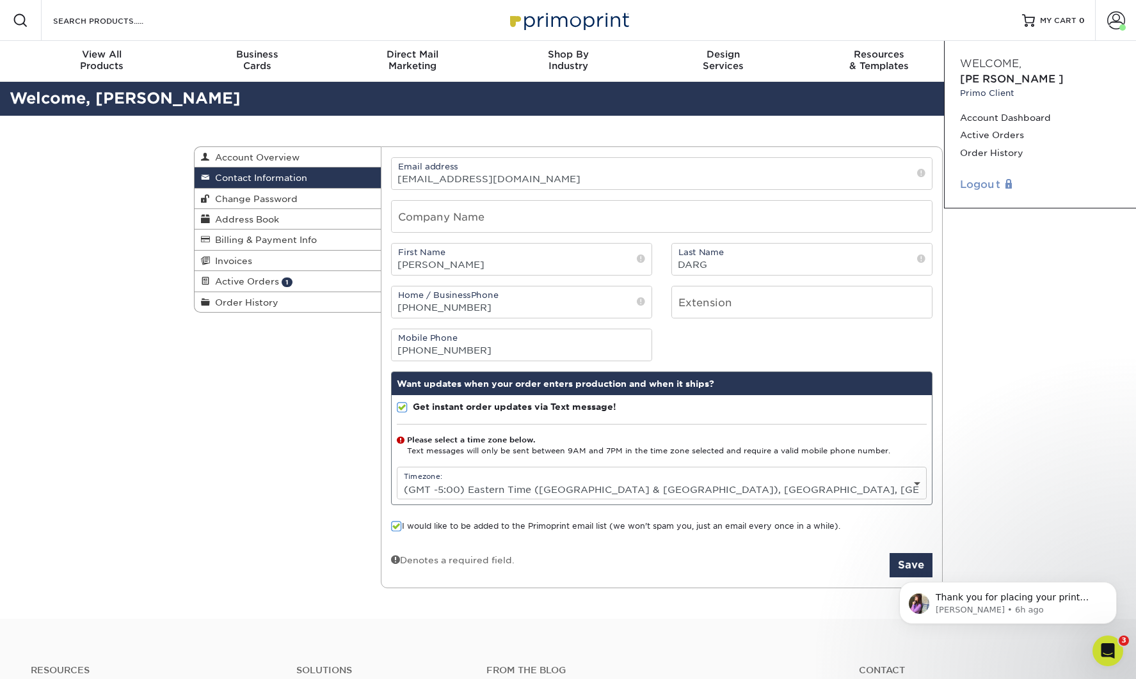
click at [986, 177] on link "Logout" at bounding box center [1040, 184] width 161 height 15
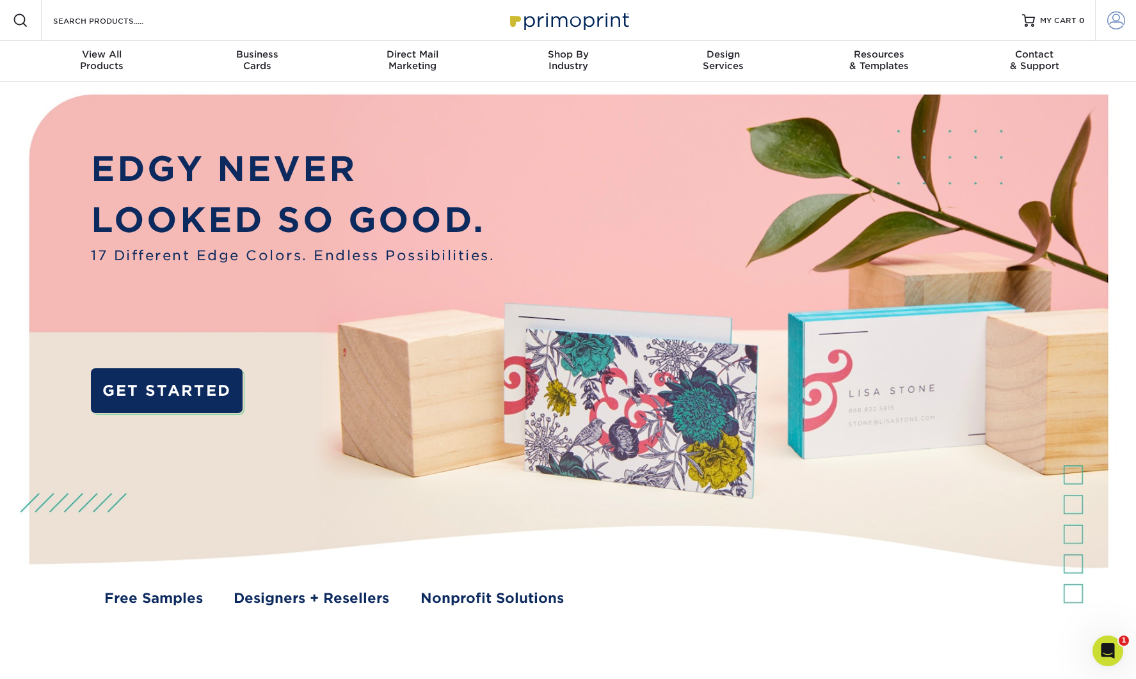
click at [1107, 20] on span at bounding box center [1116, 21] width 18 height 18
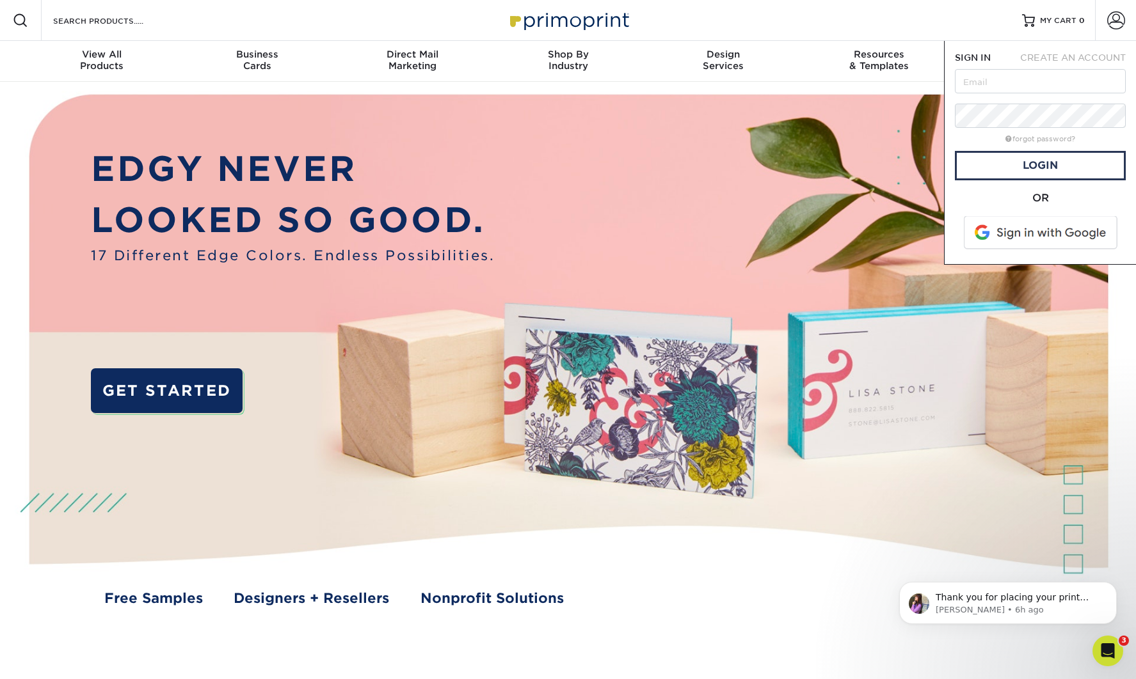
drag, startPoint x: 1104, startPoint y: 138, endPoint x: 1084, endPoint y: 131, distance: 21.0
click at [1104, 138] on div "forgot password?" at bounding box center [1039, 138] width 171 height 15
click at [982, 81] on input "text" at bounding box center [1039, 81] width 171 height 24
click at [1057, 168] on link "Login" at bounding box center [1039, 165] width 171 height 29
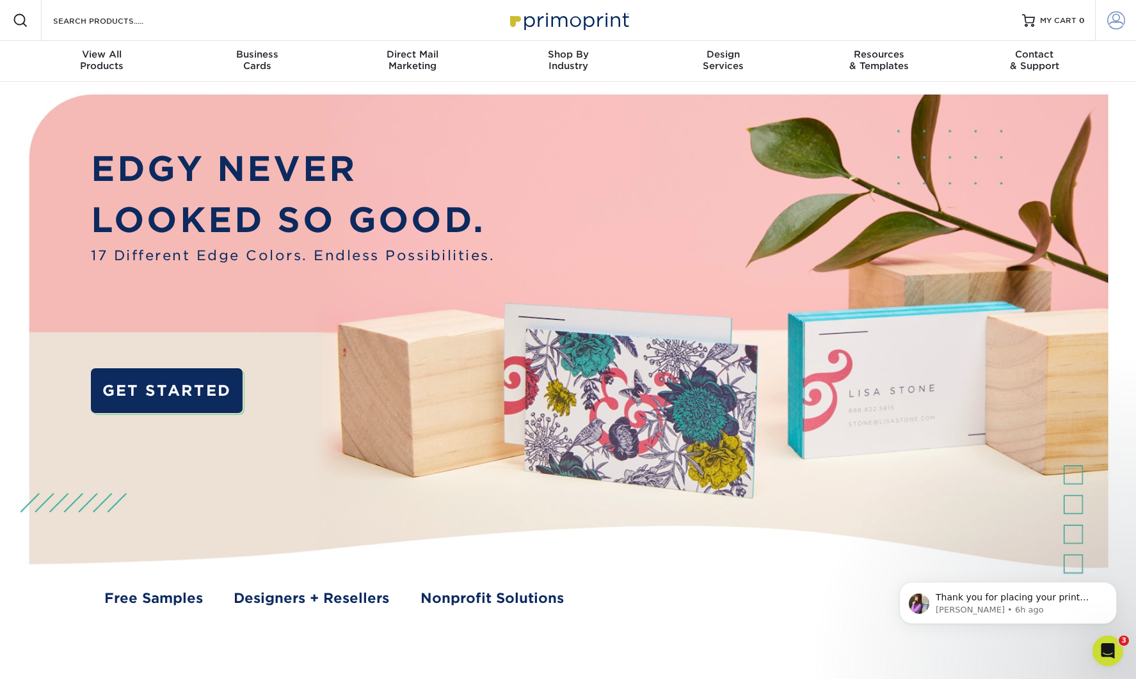
click at [1117, 26] on span at bounding box center [1116, 21] width 18 height 18
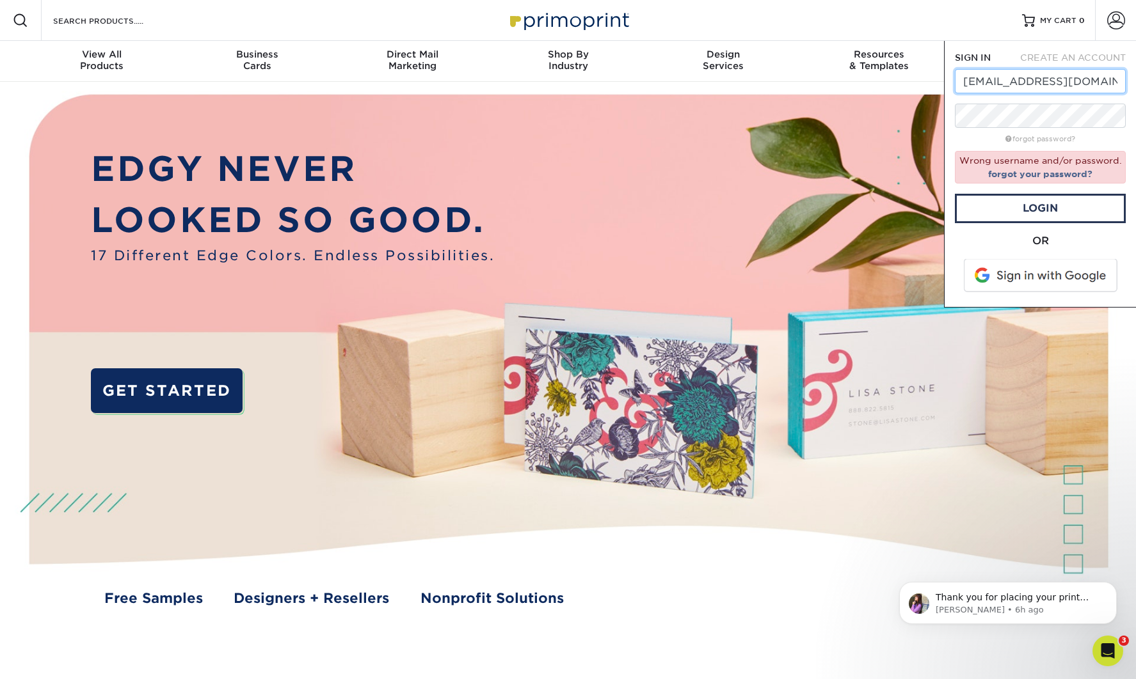
click at [1105, 82] on input "[EMAIL_ADDRESS][DOMAIN_NAME]" at bounding box center [1039, 81] width 171 height 24
drag, startPoint x: 1075, startPoint y: 77, endPoint x: 998, endPoint y: 82, distance: 76.9
click at [998, 82] on input "[PERSON_NAME][EMAIL_ADDRESS][DOMAIN_NAME]" at bounding box center [1039, 81] width 171 height 24
click at [1028, 82] on input "[EMAIL_ADDRESS][DOMAIN_NAME]" at bounding box center [1039, 81] width 171 height 24
type input "[EMAIL_ADDRESS][DOMAIN_NAME]"
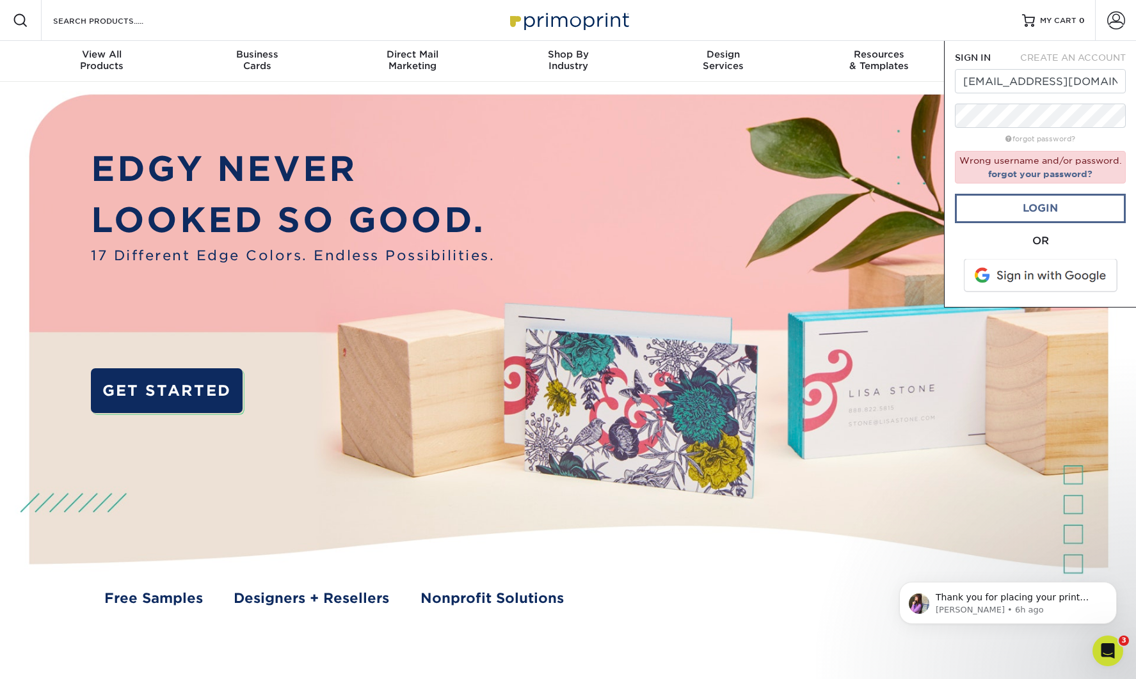
click at [1063, 207] on link "Login" at bounding box center [1039, 208] width 171 height 29
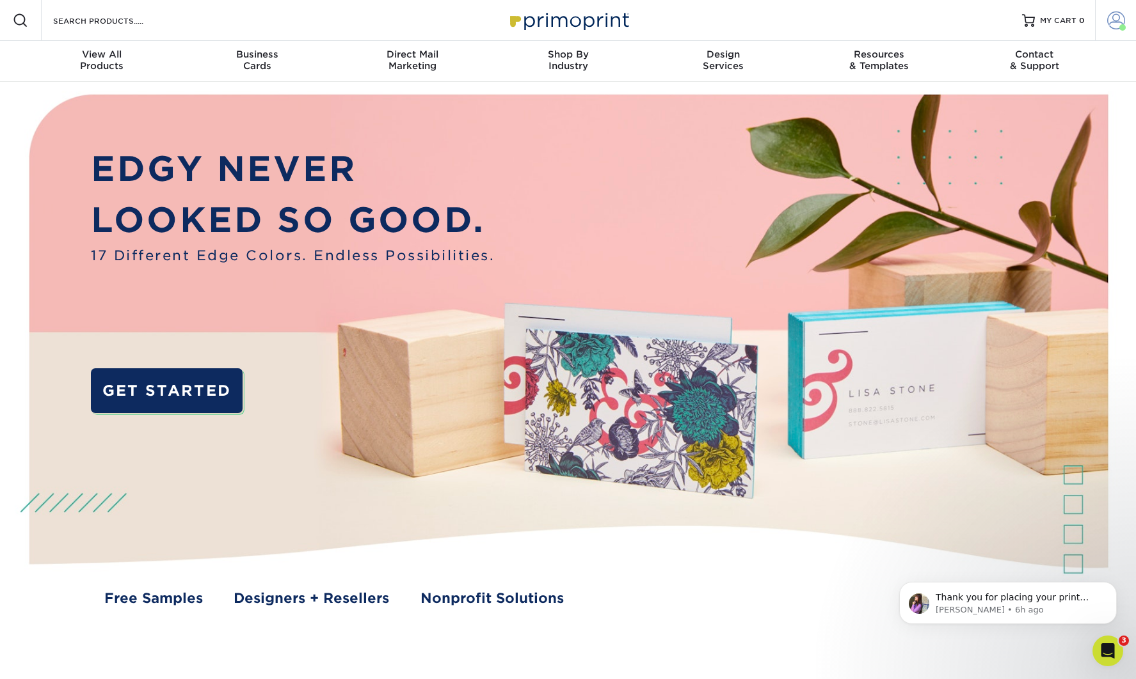
click at [1115, 28] on span at bounding box center [1116, 21] width 18 height 18
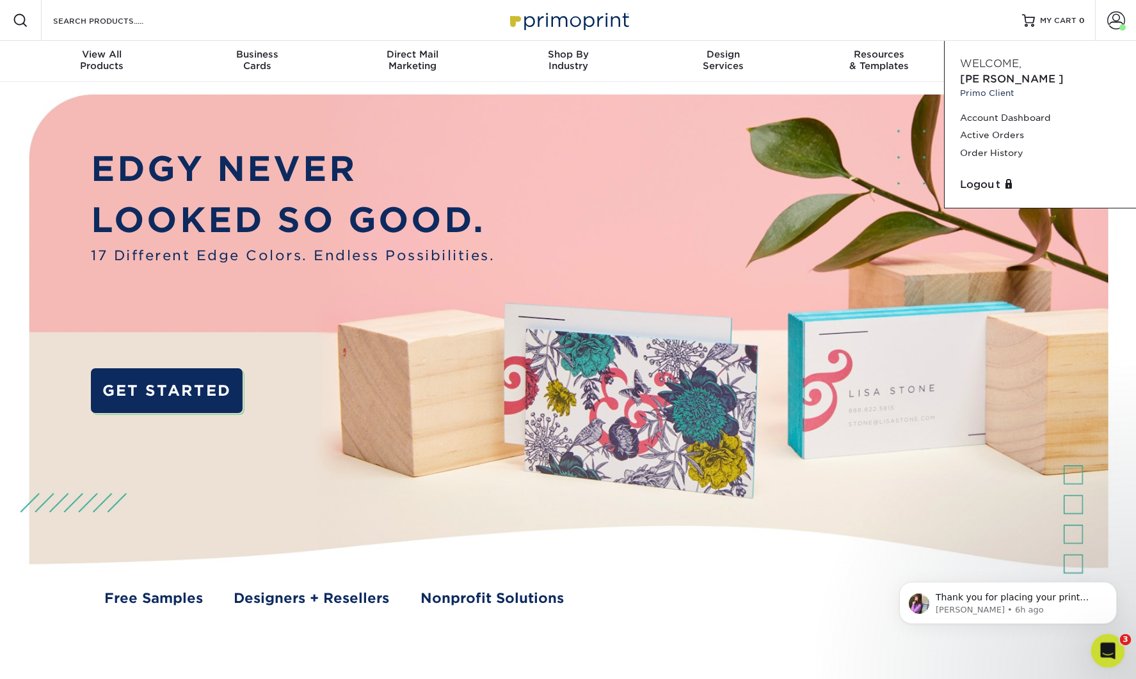
click at [1111, 661] on div "Open Intercom Messenger" at bounding box center [1105, 649] width 42 height 42
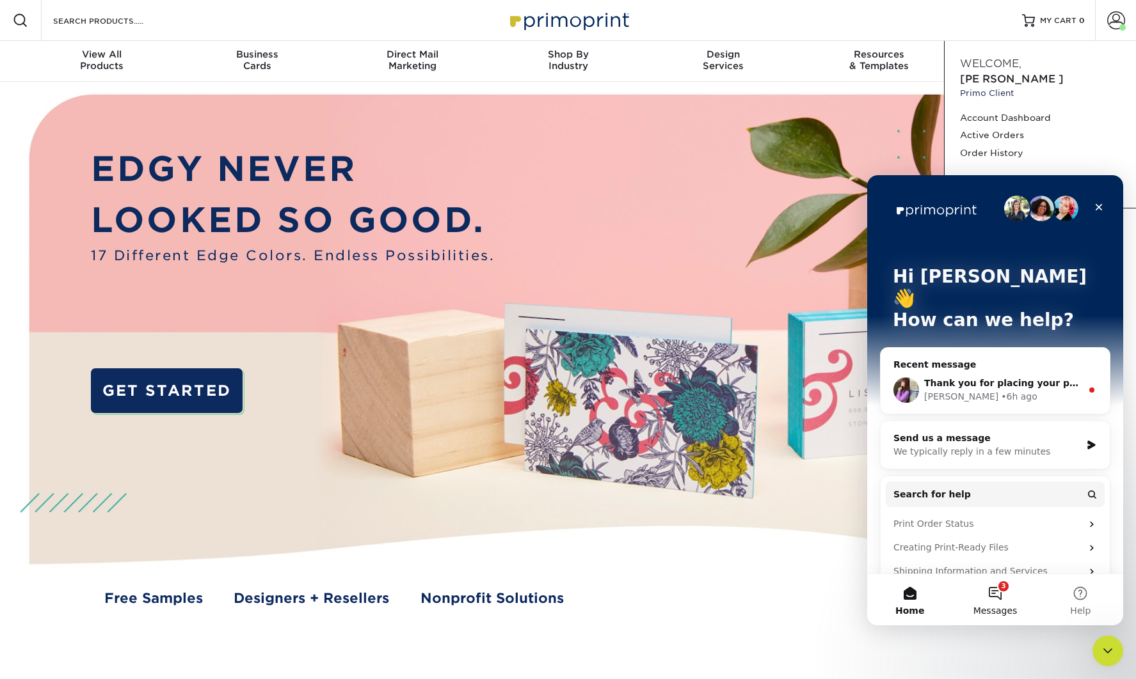
click at [999, 594] on button "3 Messages" at bounding box center [994, 599] width 85 height 51
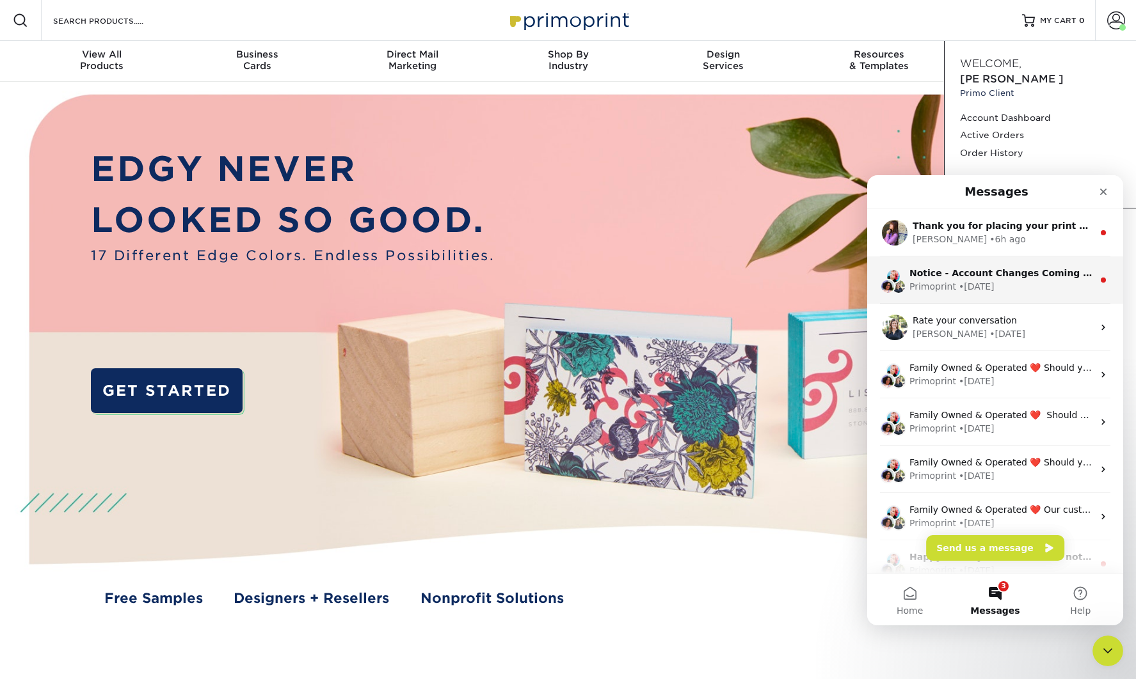
click at [1026, 280] on div "Notice - Account Changes Coming Soon ​ Past Order Files Will Not Transfer: Whil…" at bounding box center [1001, 273] width 184 height 13
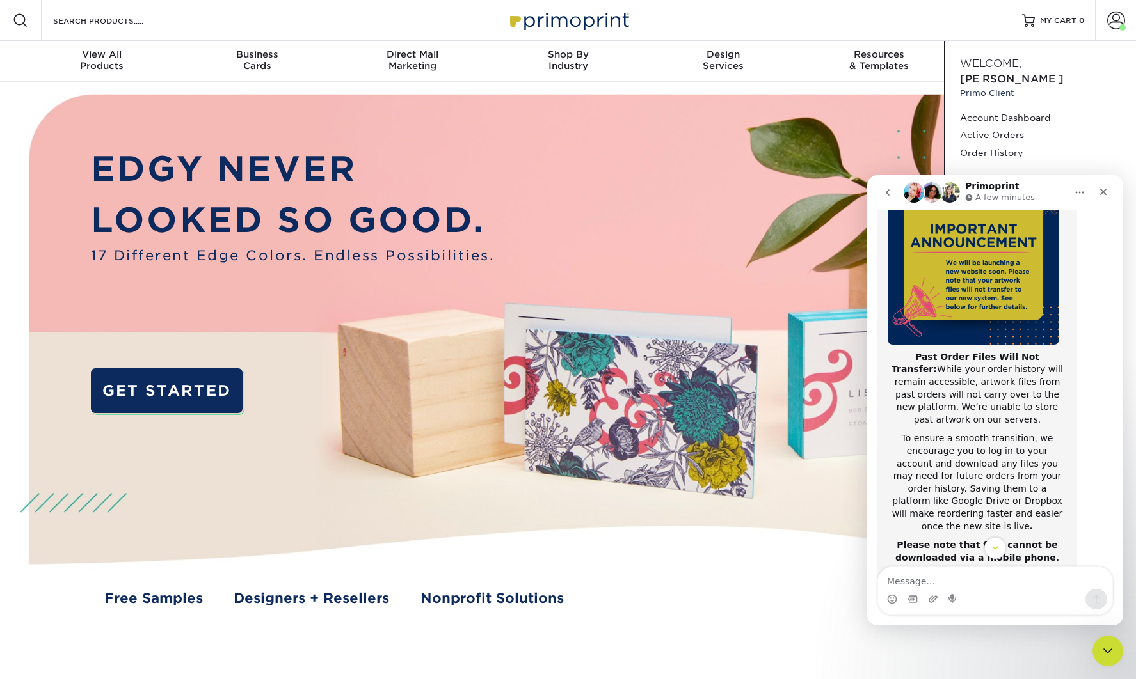
scroll to position [63, 0]
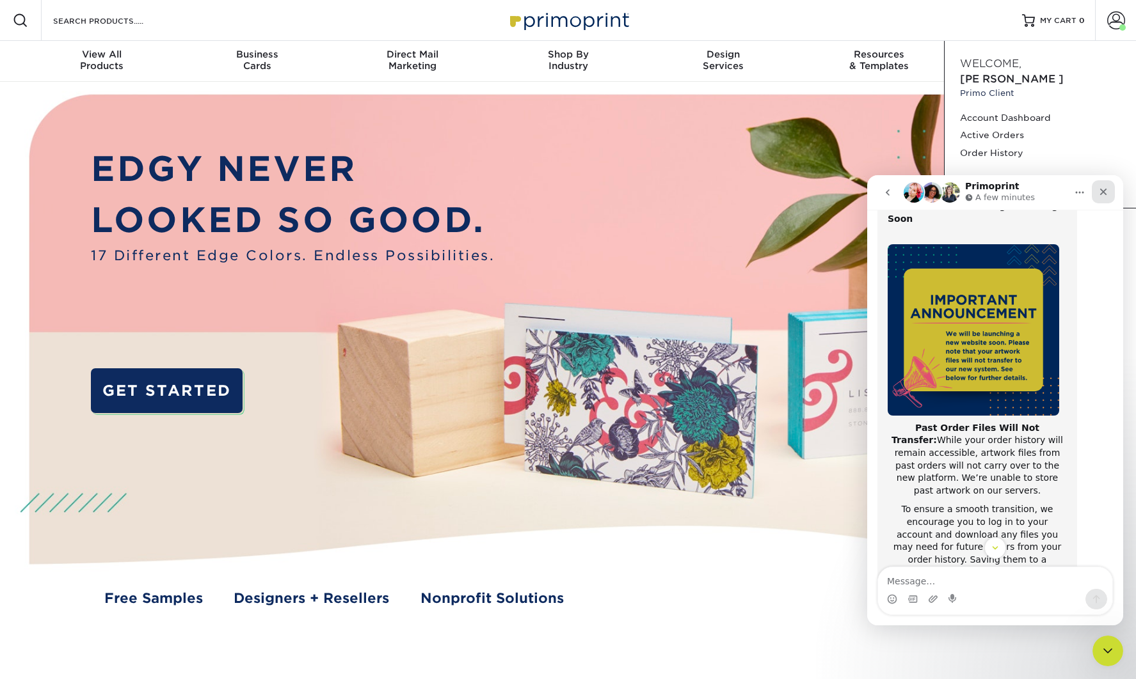
click at [1109, 193] on div "Close" at bounding box center [1102, 191] width 23 height 23
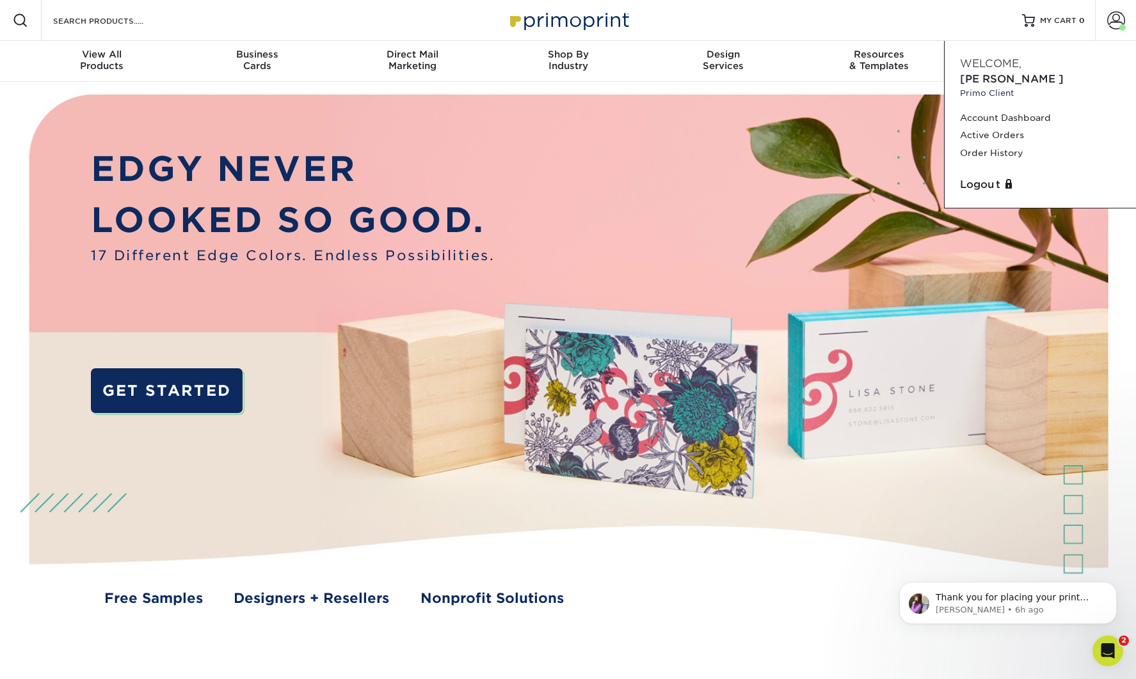
scroll to position [0, 0]
click at [1109, 650] on icon "Open Intercom Messenger" at bounding box center [1105, 649] width 21 height 21
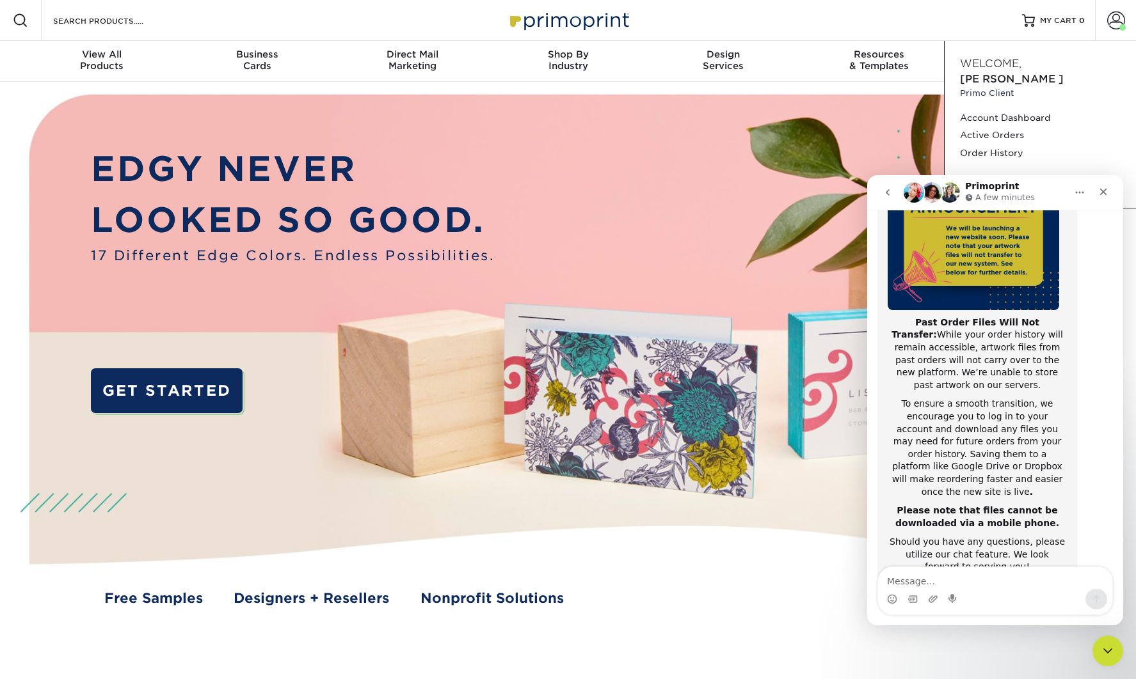
scroll to position [195, 0]
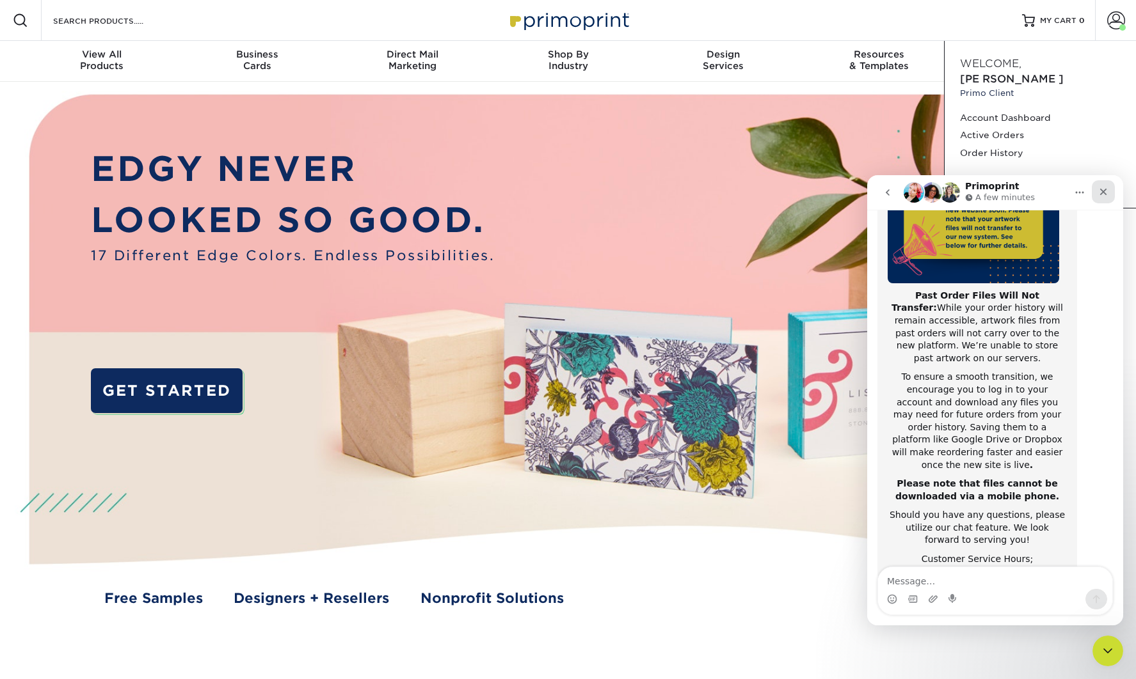
click at [1101, 188] on icon "Close" at bounding box center [1103, 192] width 10 height 10
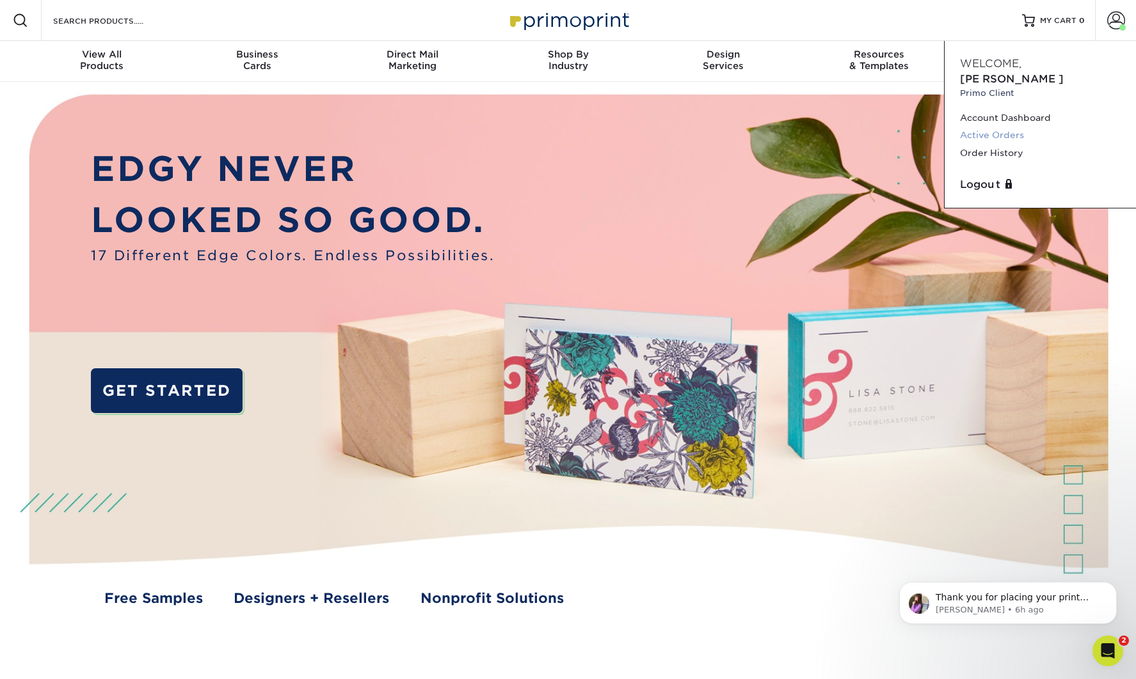
scroll to position [0, 0]
click at [995, 145] on link "Order History" at bounding box center [1040, 153] width 161 height 17
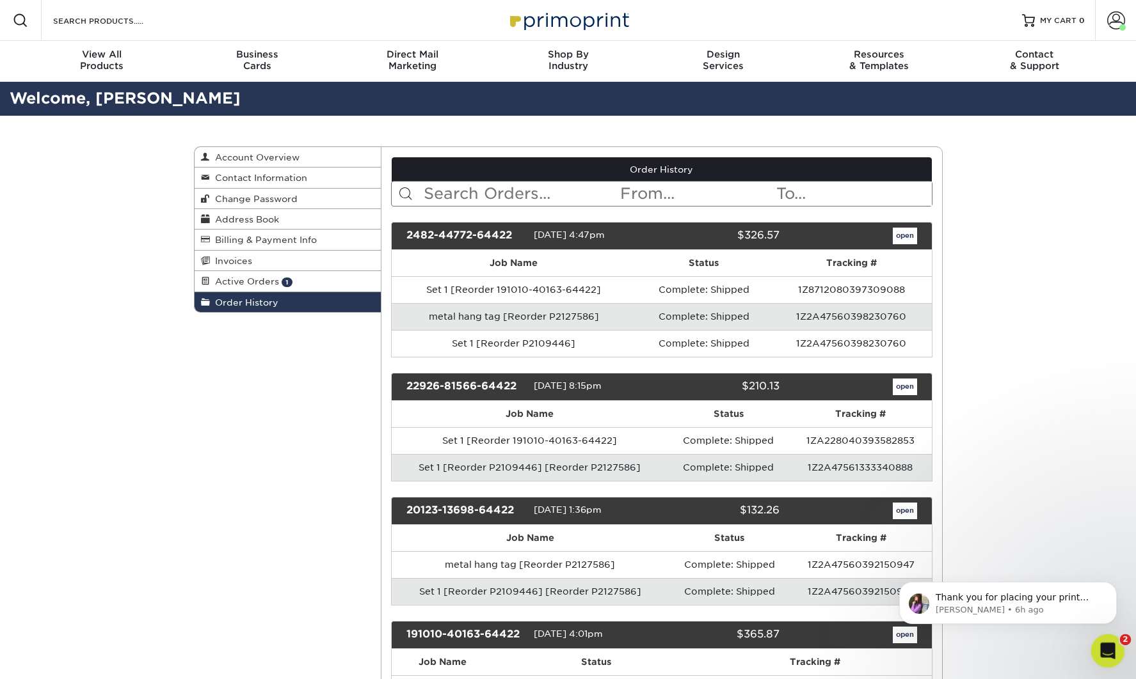
click at [1100, 645] on icon "Open Intercom Messenger" at bounding box center [1105, 649] width 21 height 21
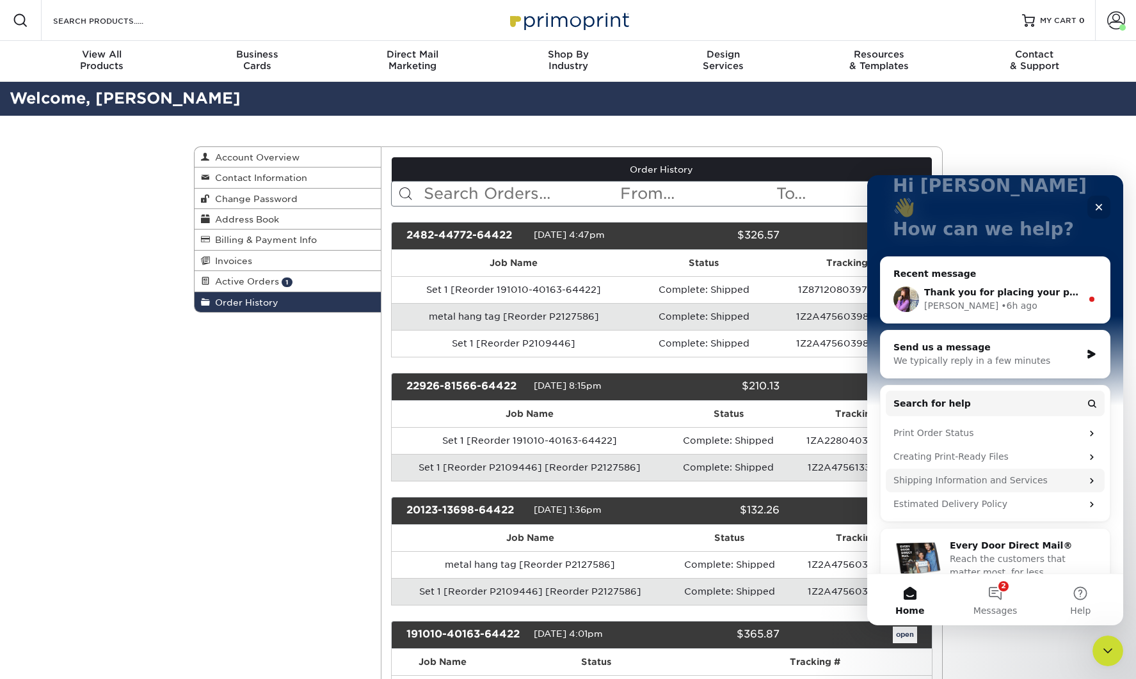
scroll to position [91, 0]
click at [993, 596] on button "2 Messages" at bounding box center [994, 599] width 85 height 51
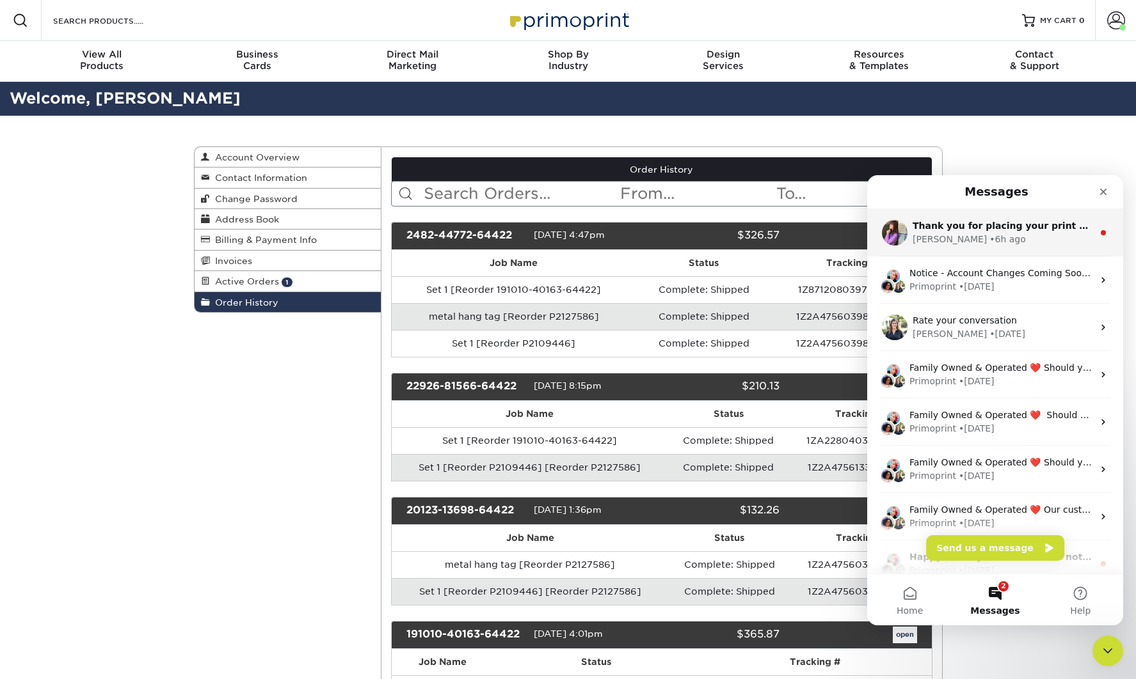
scroll to position [4, 0]
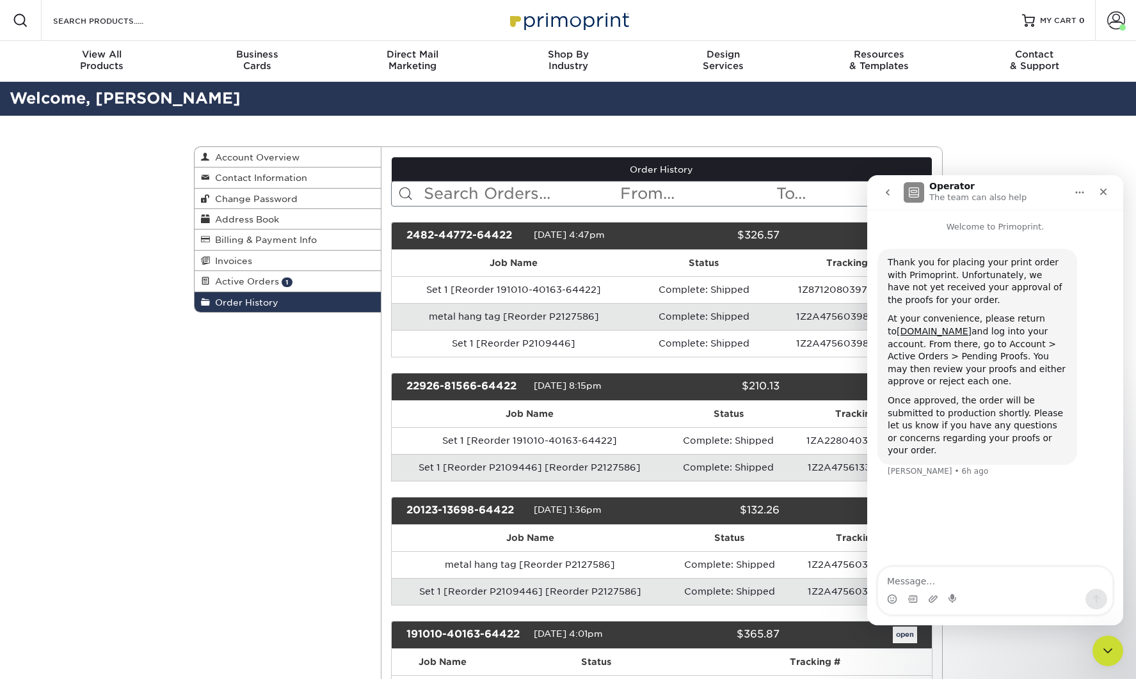
click at [1107, 204] on div "Intercom messenger" at bounding box center [1102, 192] width 23 height 24
click at [1107, 200] on div "Close" at bounding box center [1102, 191] width 23 height 23
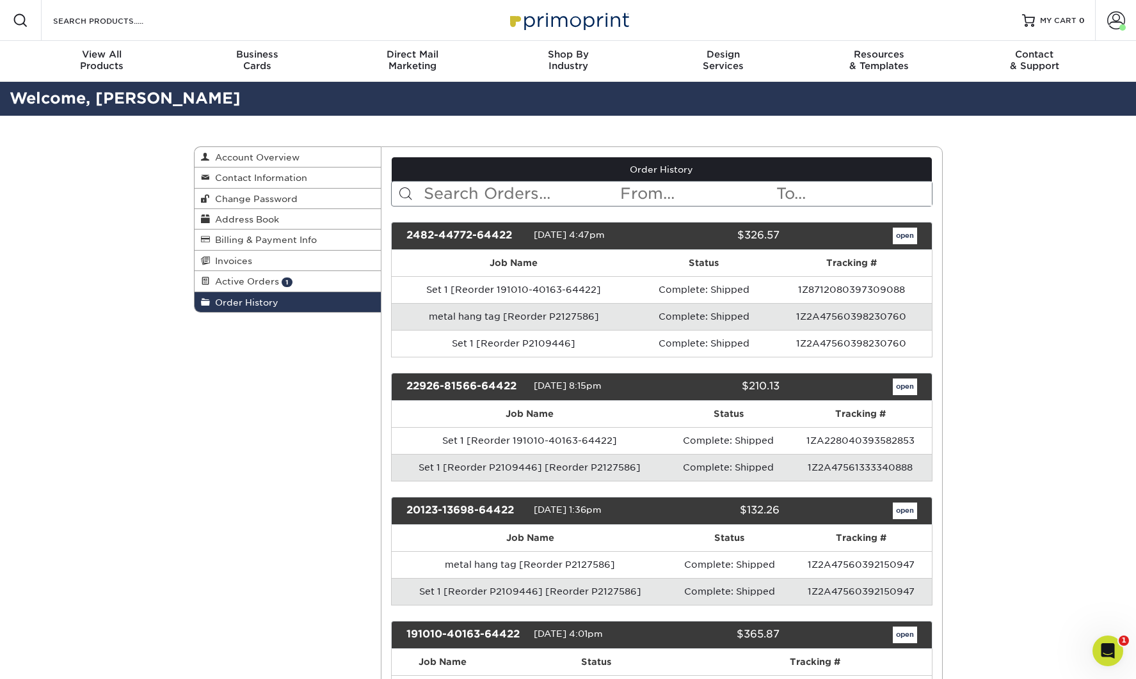
scroll to position [0, 0]
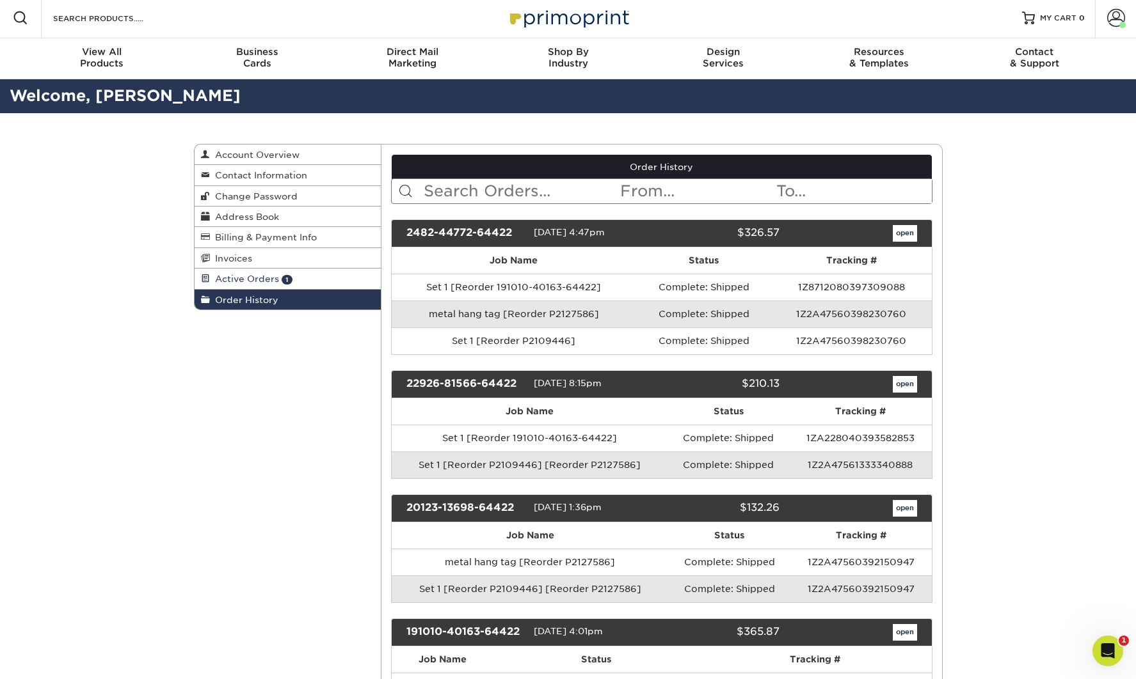
click at [268, 281] on link "Active Orders 1" at bounding box center [287, 279] width 187 height 20
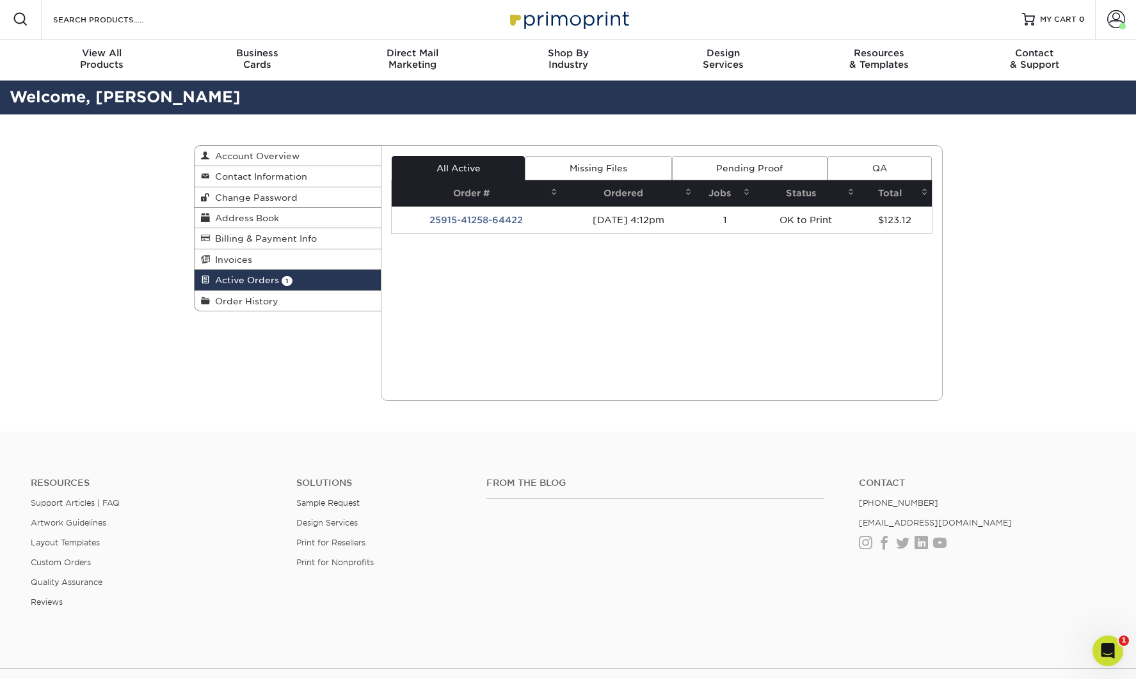
scroll to position [1, 0]
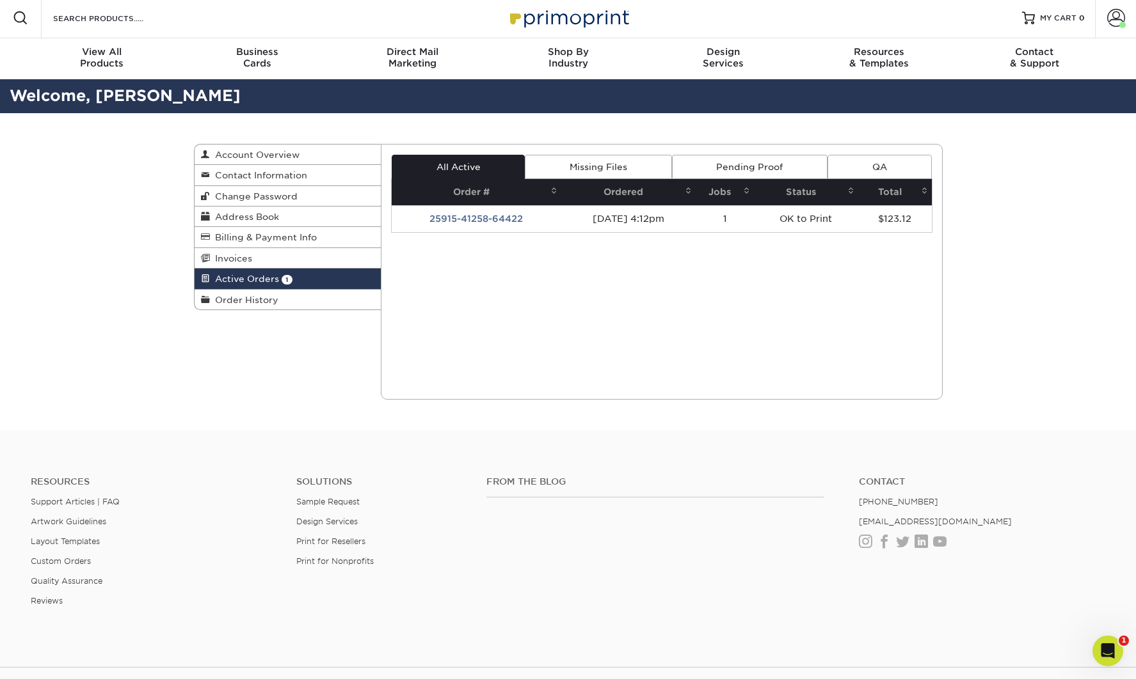
click at [811, 165] on link "Pending Proof" at bounding box center [749, 167] width 155 height 24
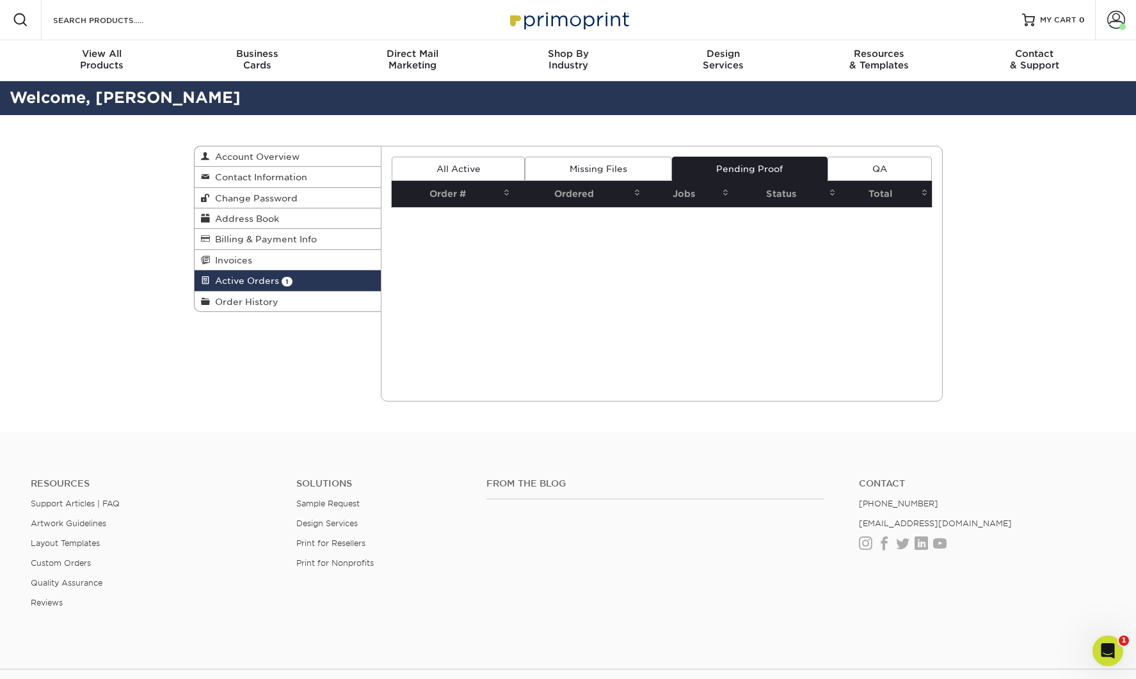
scroll to position [0, 0]
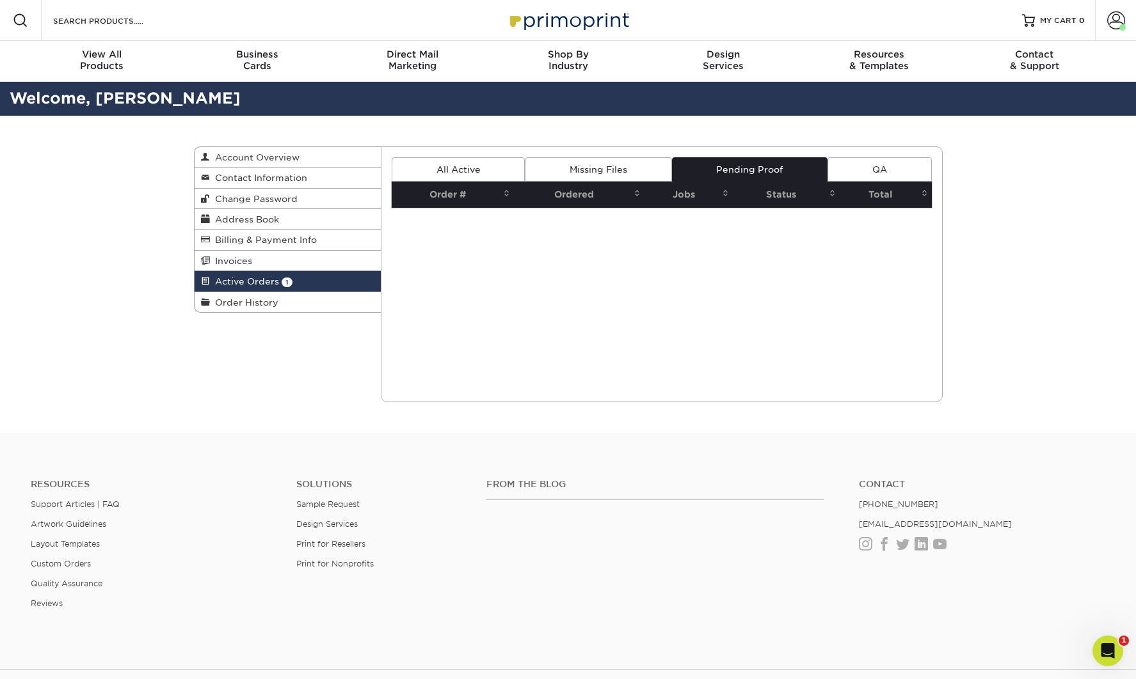
click at [470, 170] on link "All Active" at bounding box center [458, 169] width 133 height 24
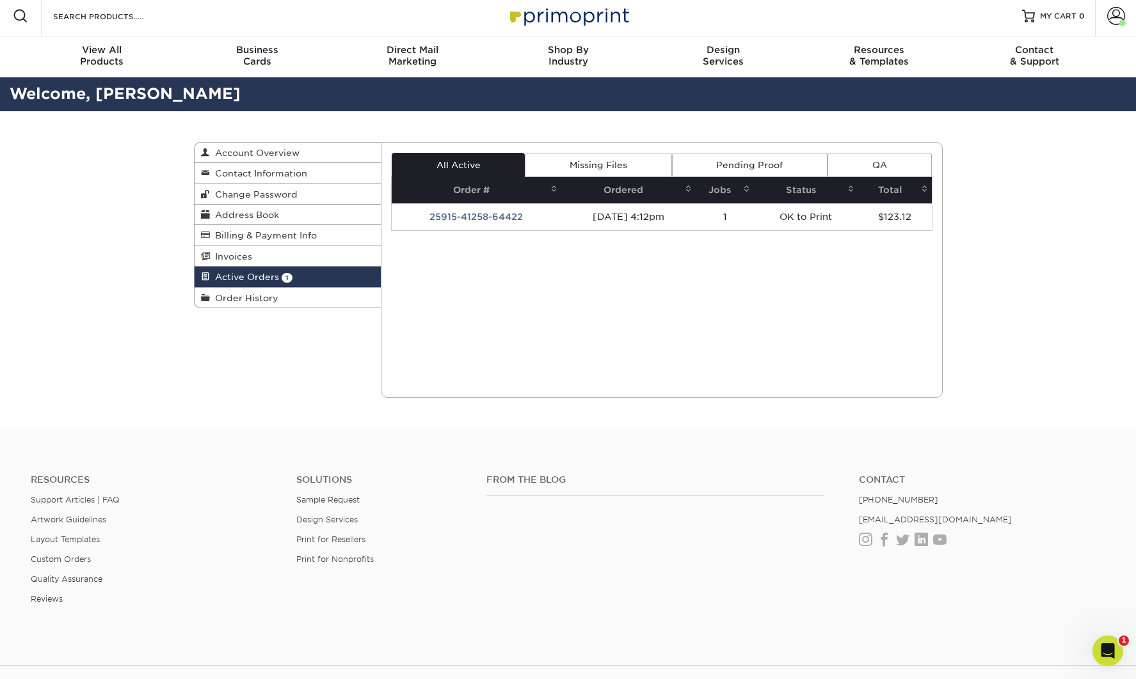
click at [676, 365] on div "Current Orders 1 Active 0 Missing Files" at bounding box center [662, 270] width 562 height 256
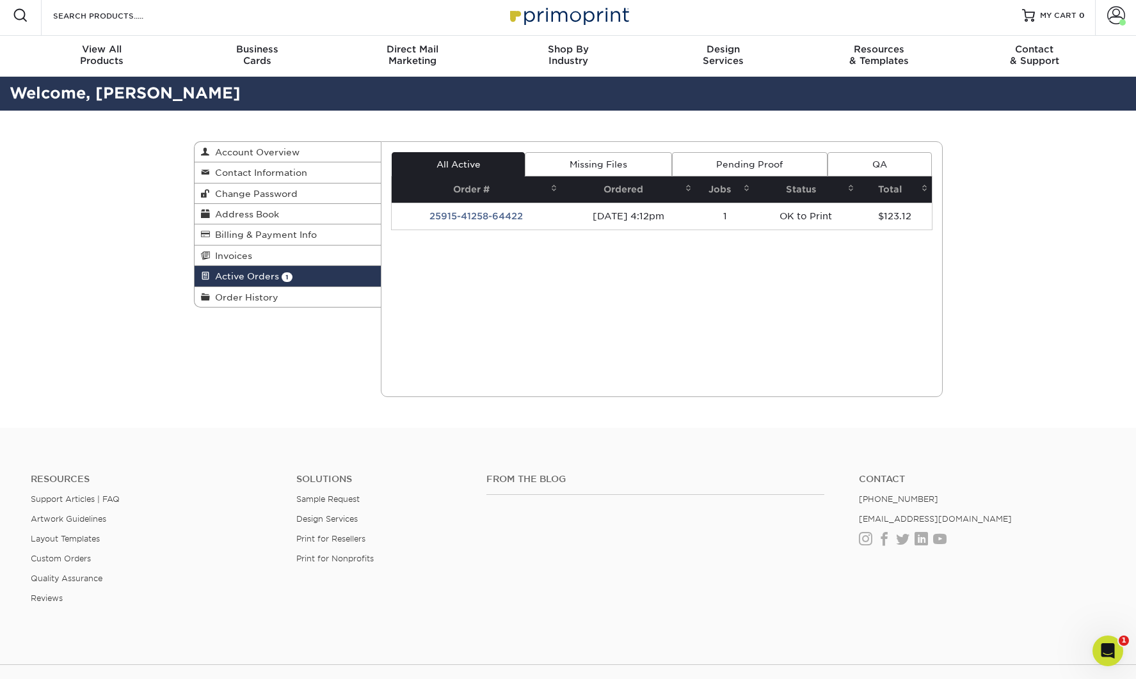
scroll to position [3, 0]
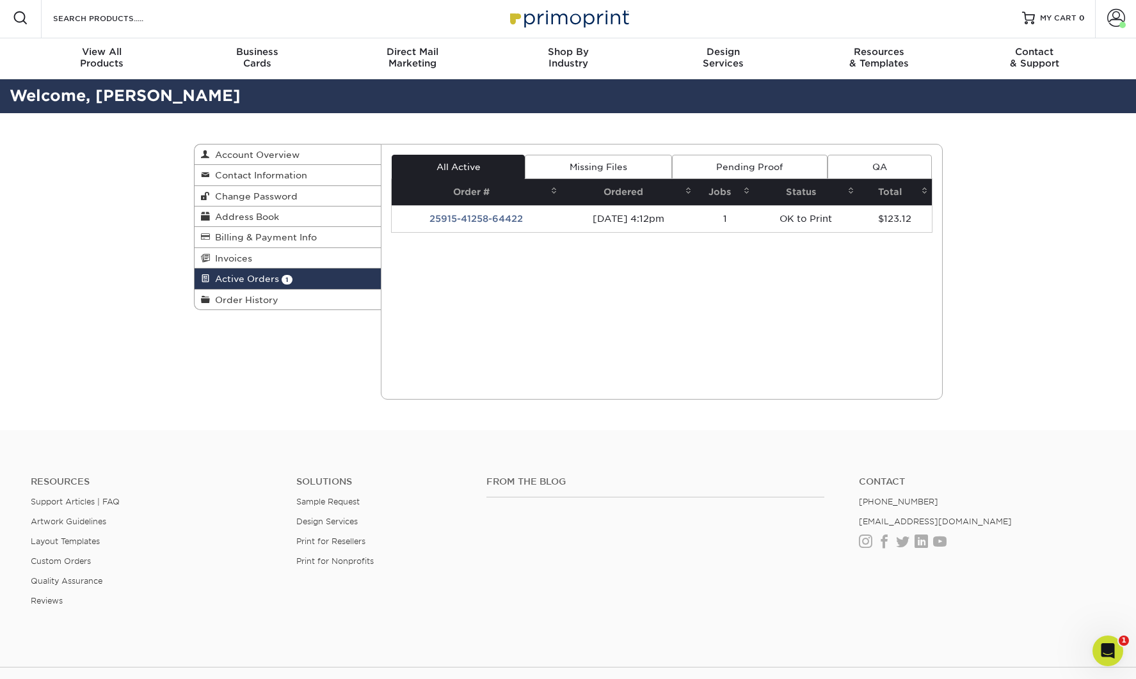
click at [1056, 251] on div "Active Orders Account Overview Contact Information Change Password Address Book…" at bounding box center [568, 271] width 1136 height 317
